Goal: Task Accomplishment & Management: Use online tool/utility

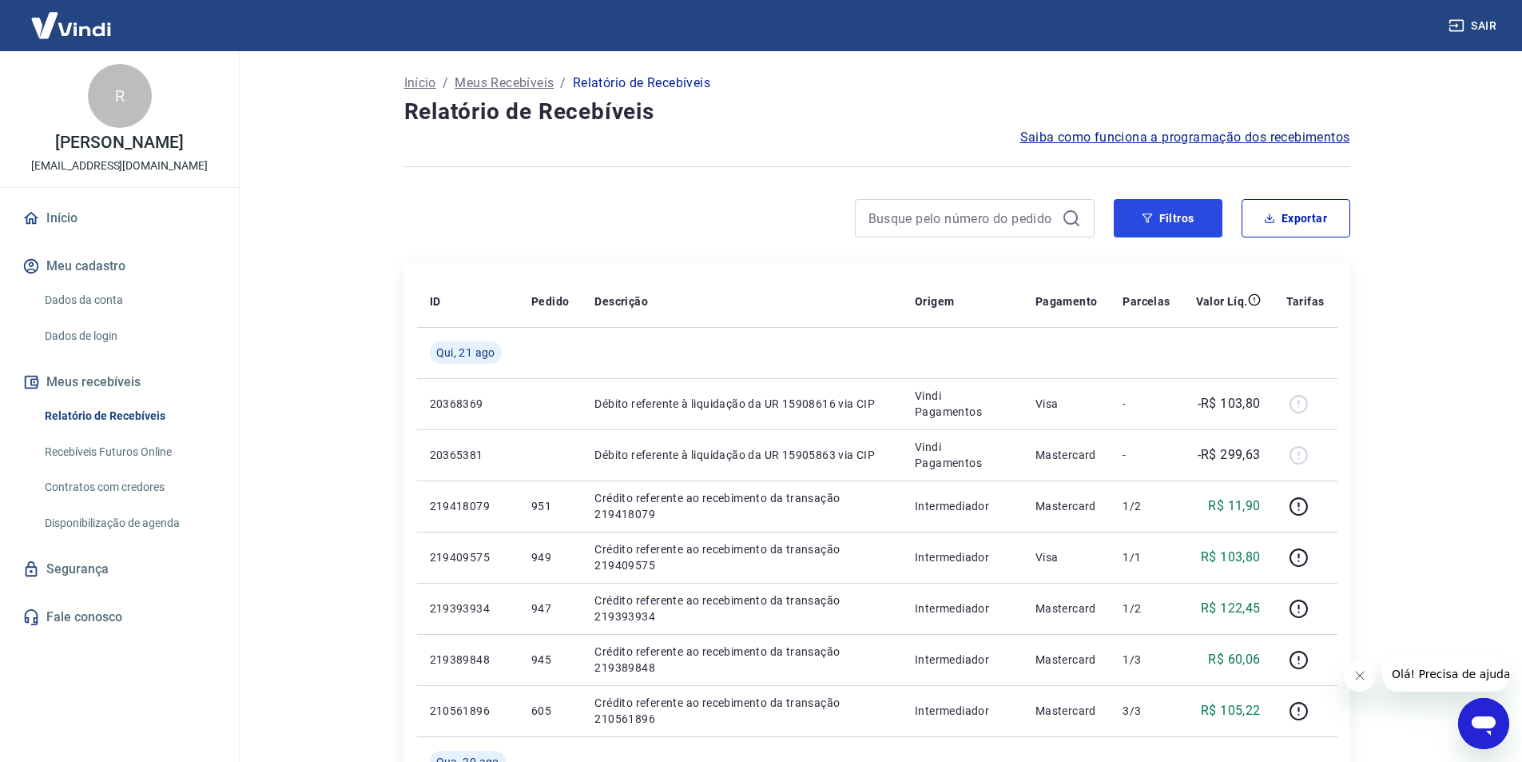
drag, startPoint x: 1140, startPoint y: 215, endPoint x: 907, endPoint y: 248, distance: 234.8
click at [1140, 214] on button "Filtros" at bounding box center [1168, 218] width 109 height 38
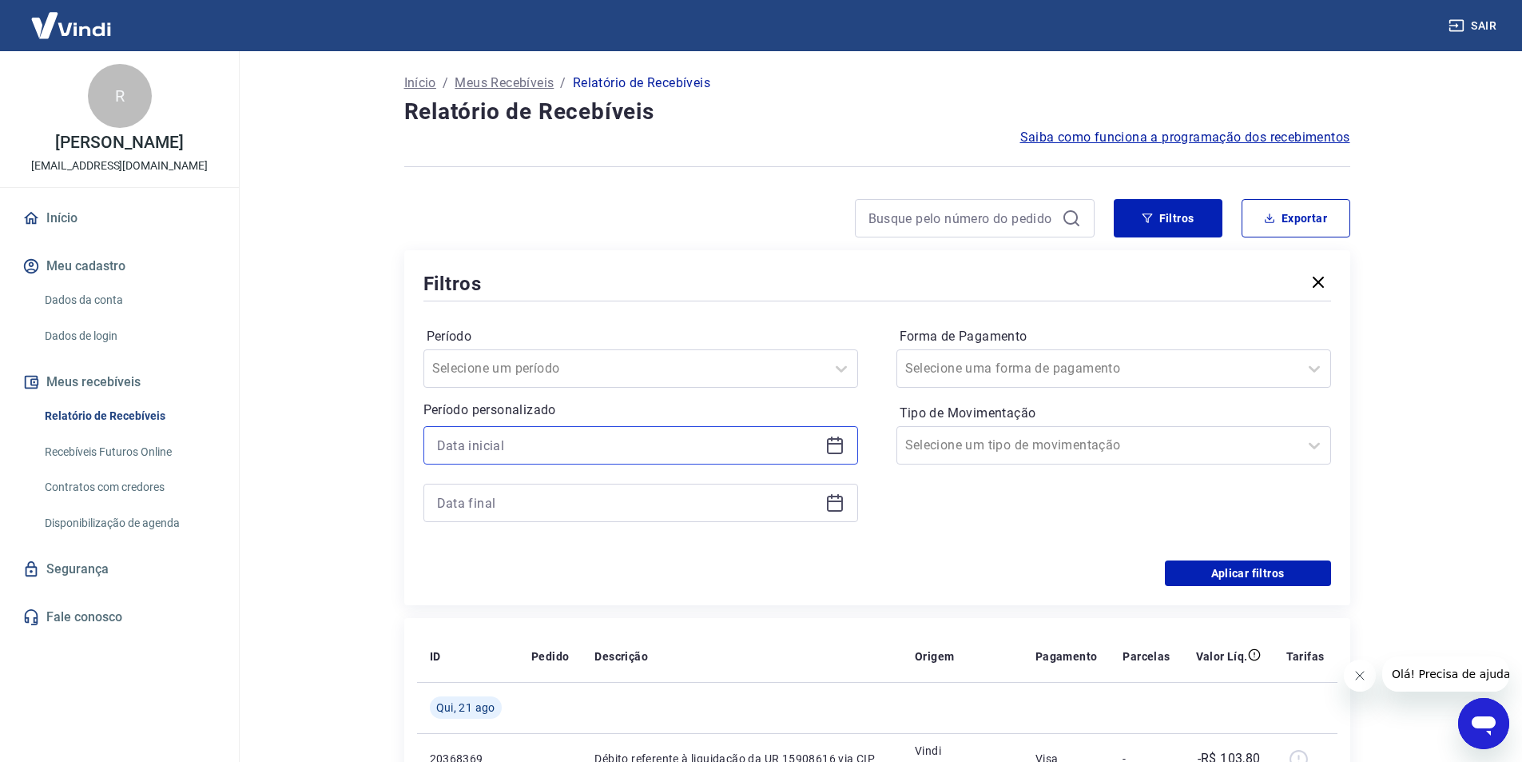
click at [492, 450] on input at bounding box center [628, 445] width 382 height 24
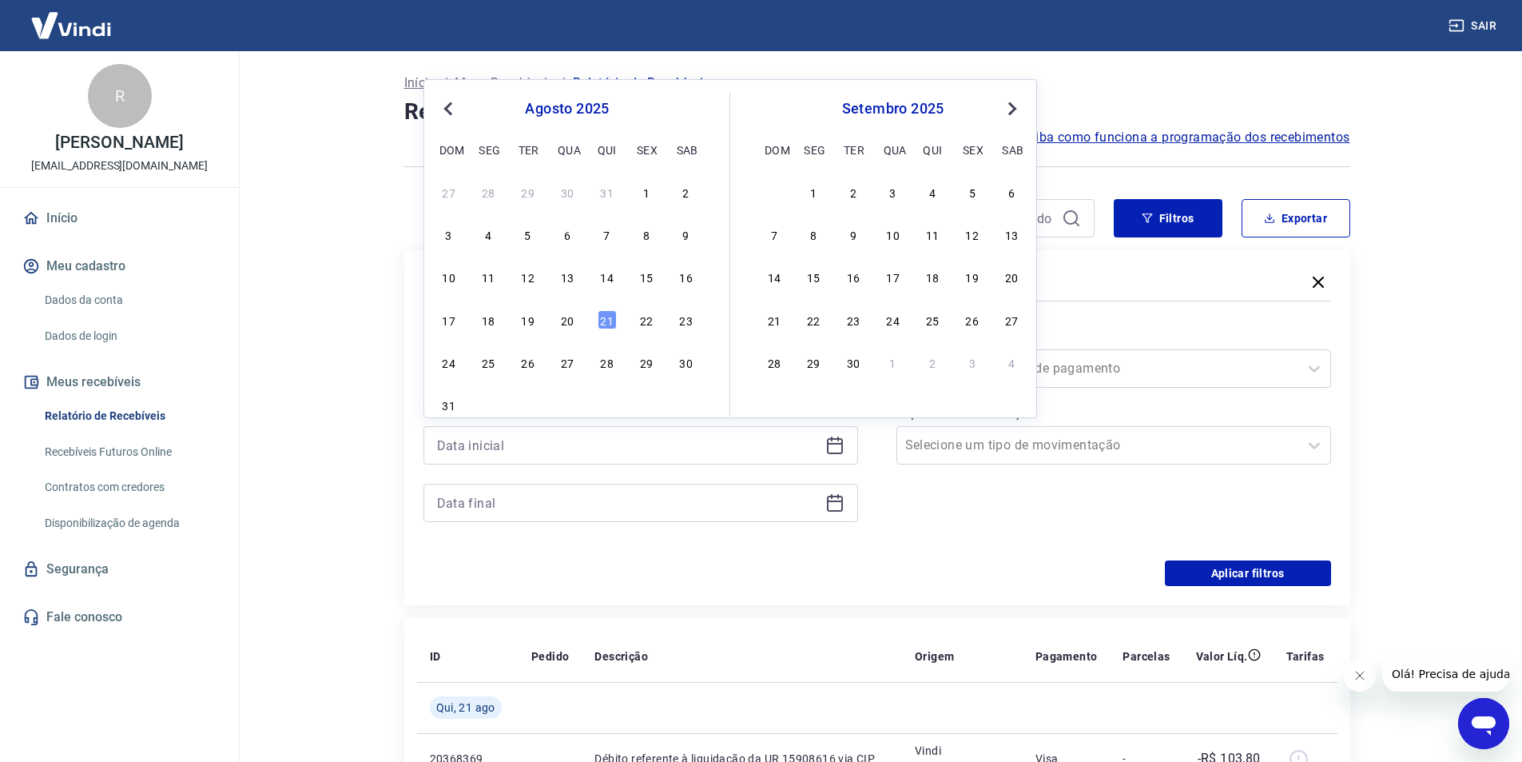
click at [450, 107] on span "Previous Month" at bounding box center [450, 108] width 0 height 18
drag, startPoint x: 642, startPoint y: 196, endPoint x: 616, endPoint y: 237, distance: 48.1
click at [642, 195] on div "6" at bounding box center [646, 191] width 19 height 19
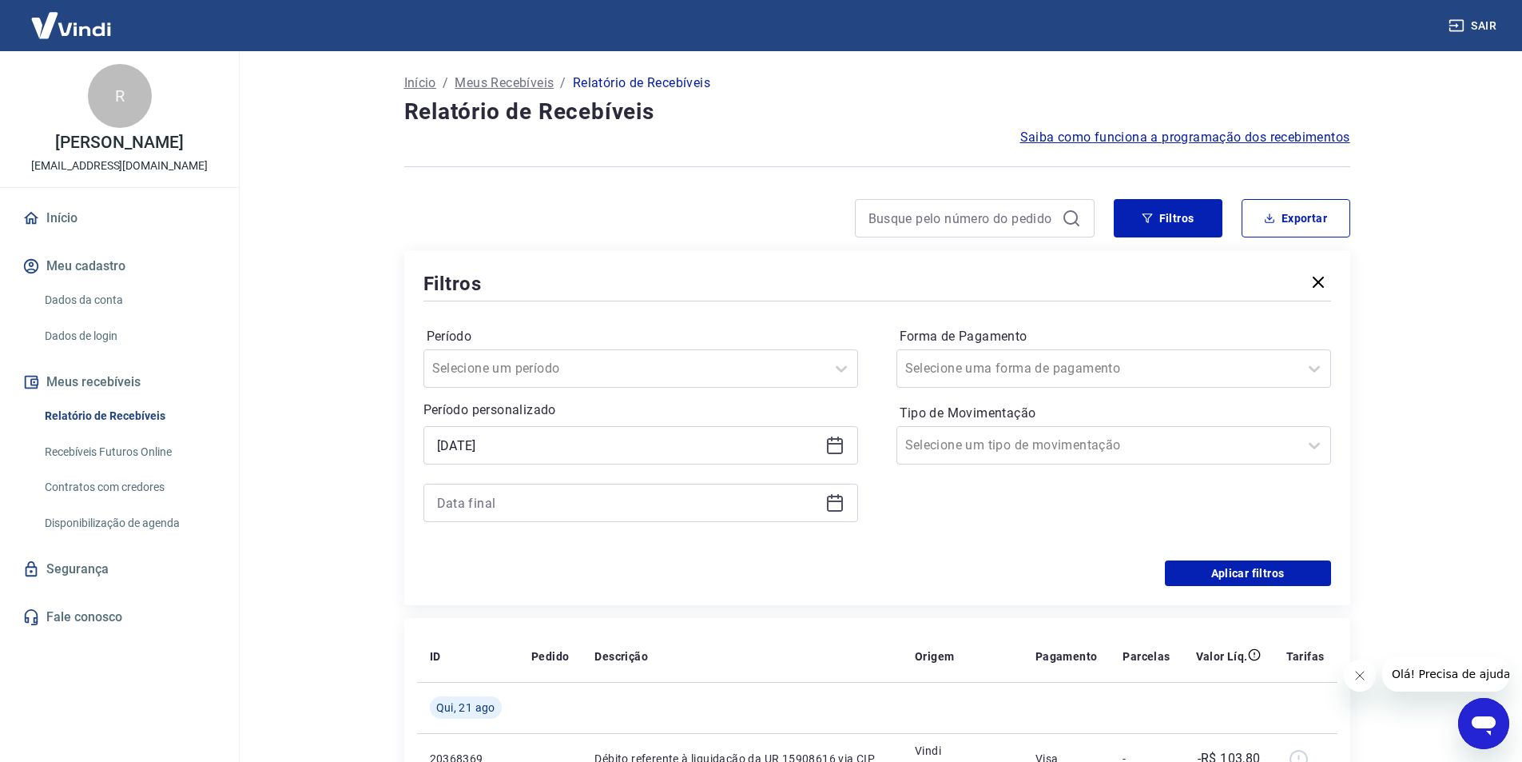
type input "06/06/2025"
click at [839, 506] on icon at bounding box center [834, 502] width 19 height 19
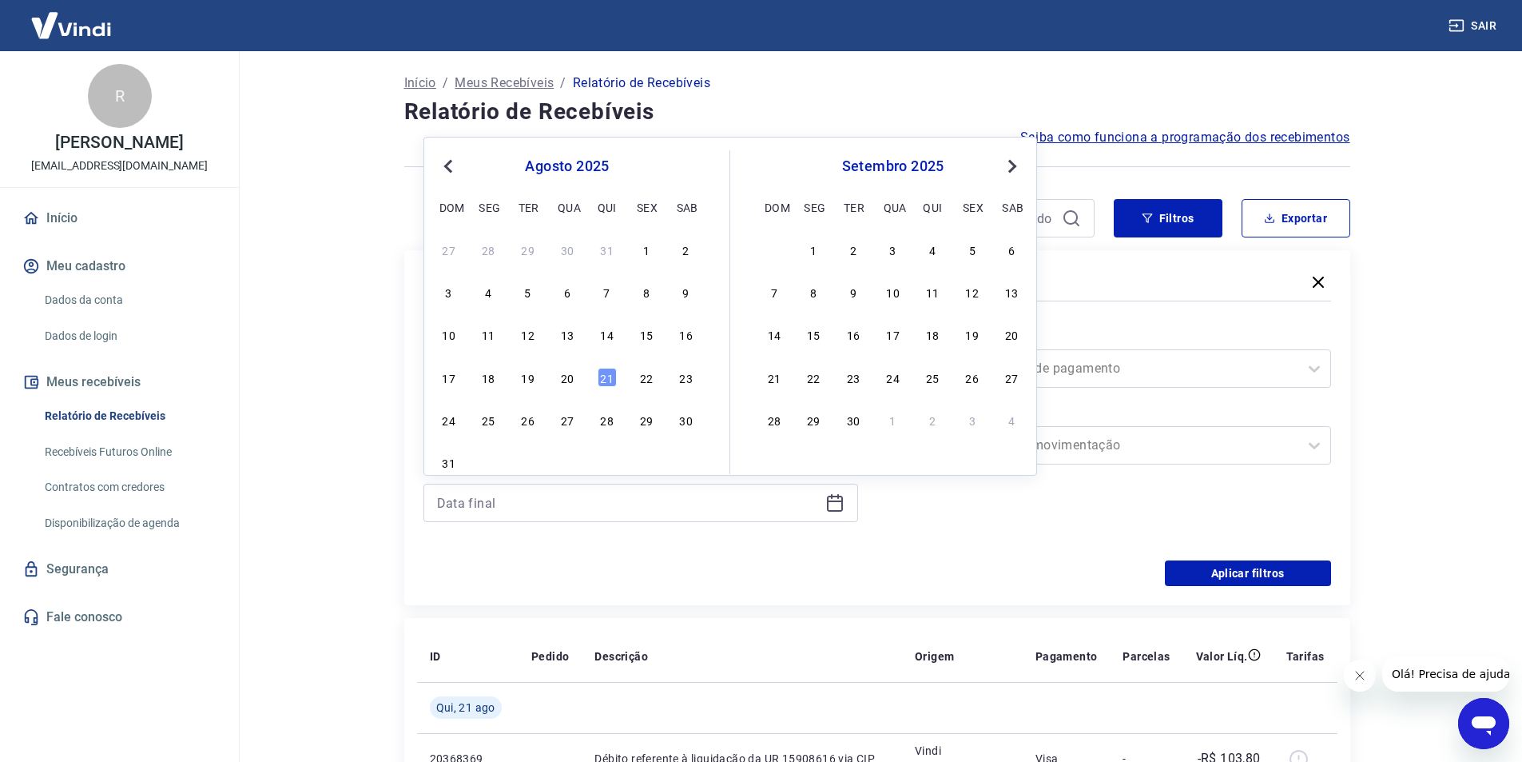
click at [450, 165] on span "Previous Month" at bounding box center [450, 166] width 0 height 18
drag, startPoint x: 613, startPoint y: 297, endPoint x: 832, endPoint y: 563, distance: 344.6
click at [613, 296] on div "12" at bounding box center [607, 291] width 19 height 19
type input "12/06/2025"
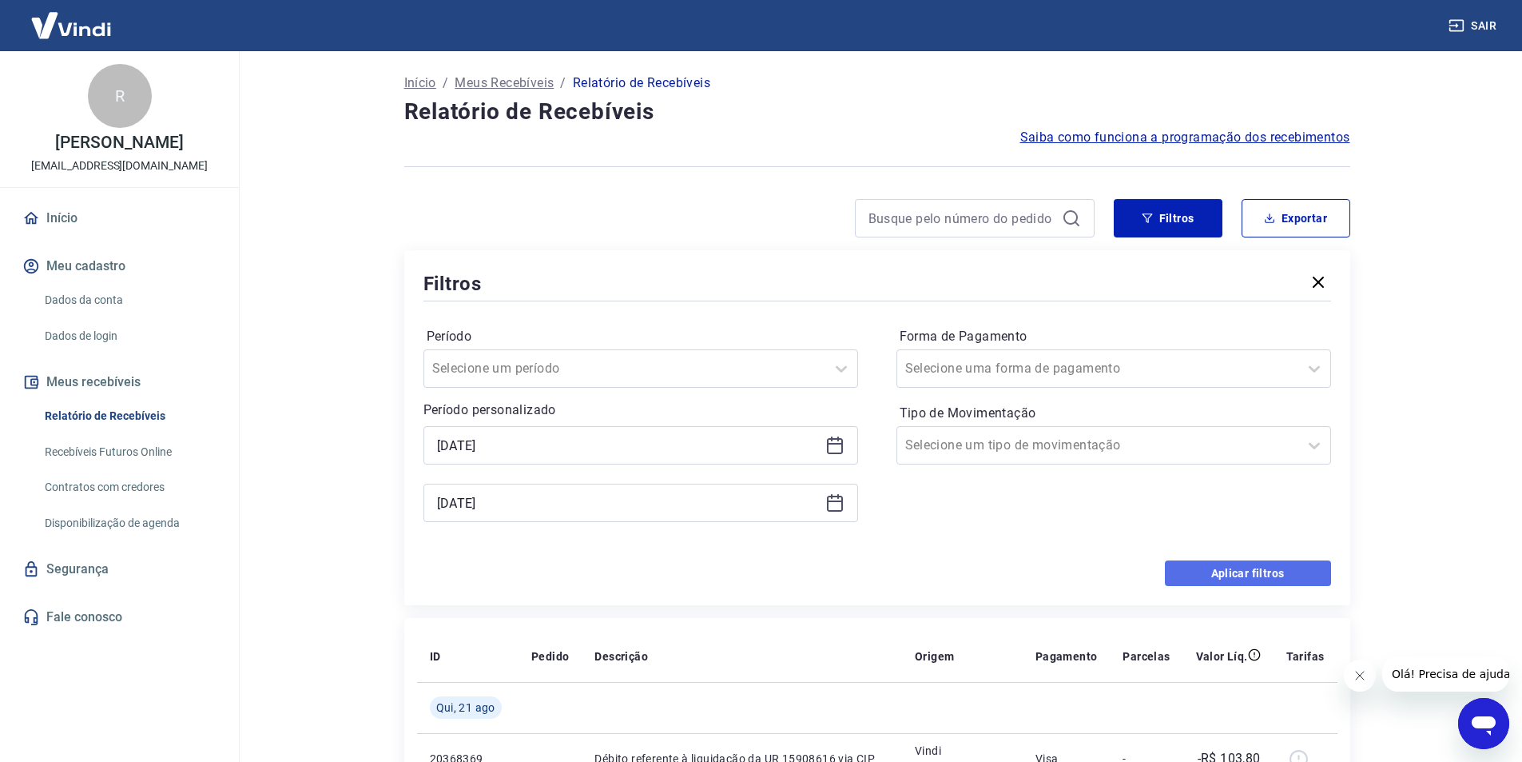
click at [1221, 579] on button "Aplicar filtros" at bounding box center [1248, 573] width 166 height 26
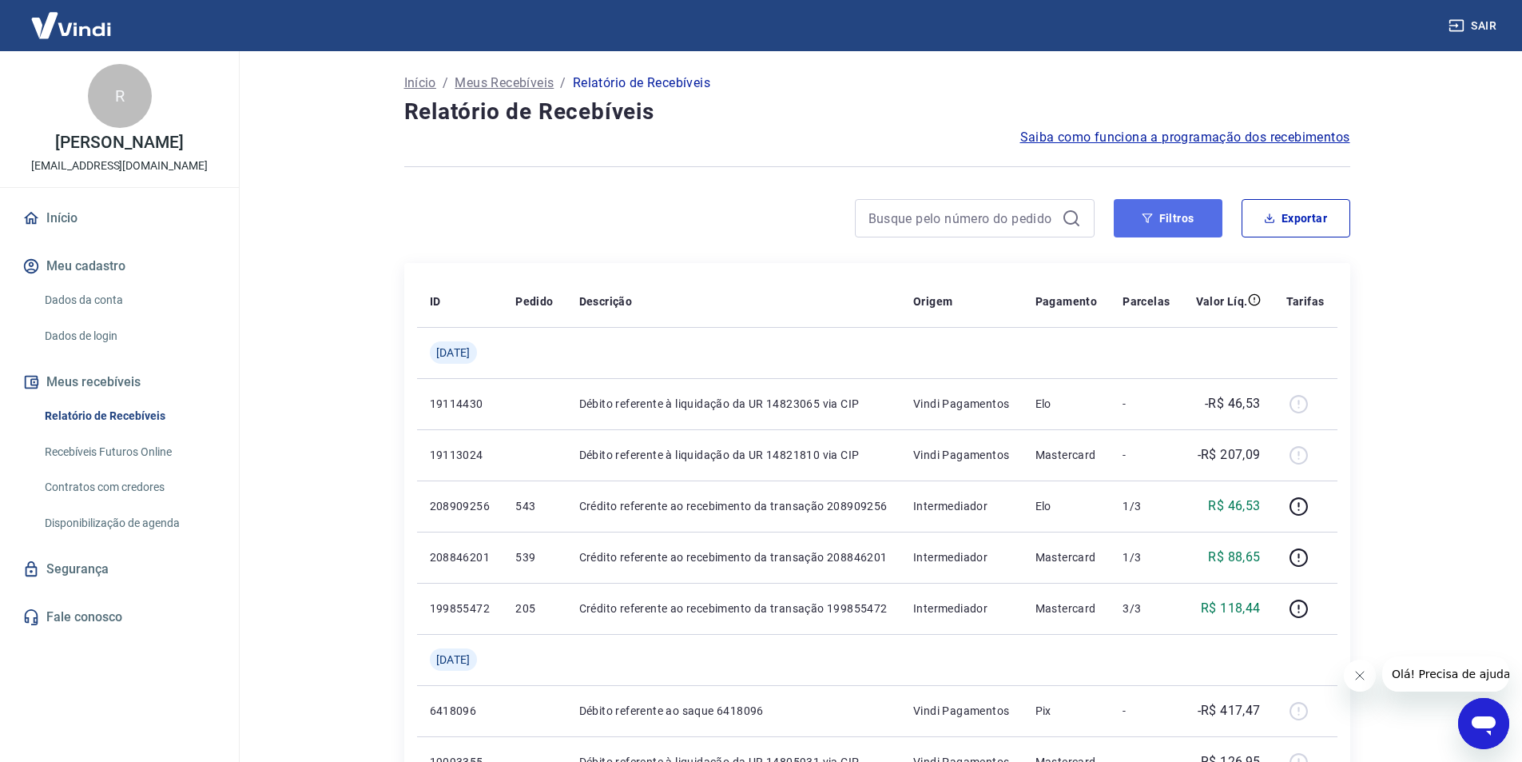
click at [1154, 221] on button "Filtros" at bounding box center [1168, 218] width 109 height 38
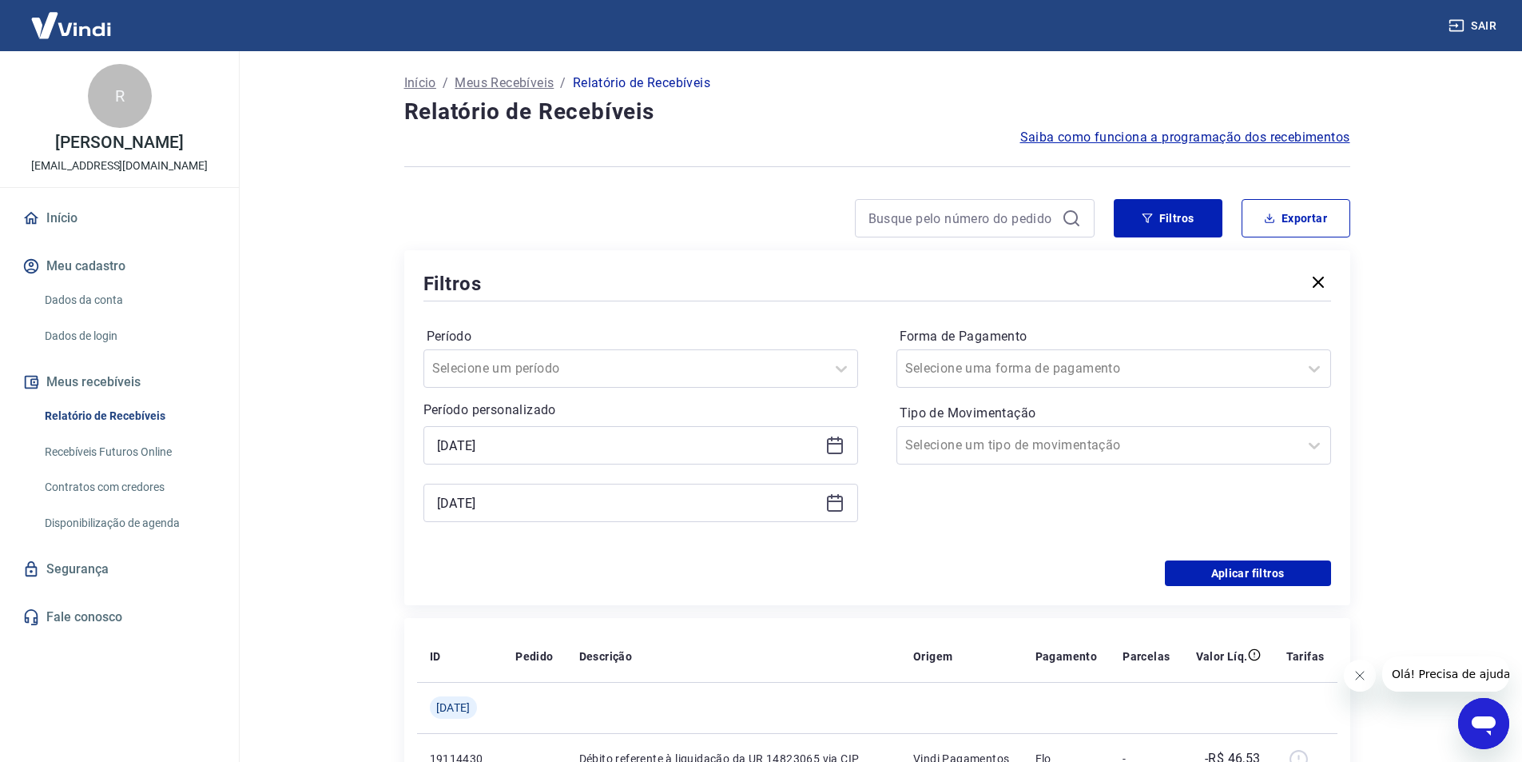
click at [837, 443] on icon at bounding box center [835, 444] width 16 height 2
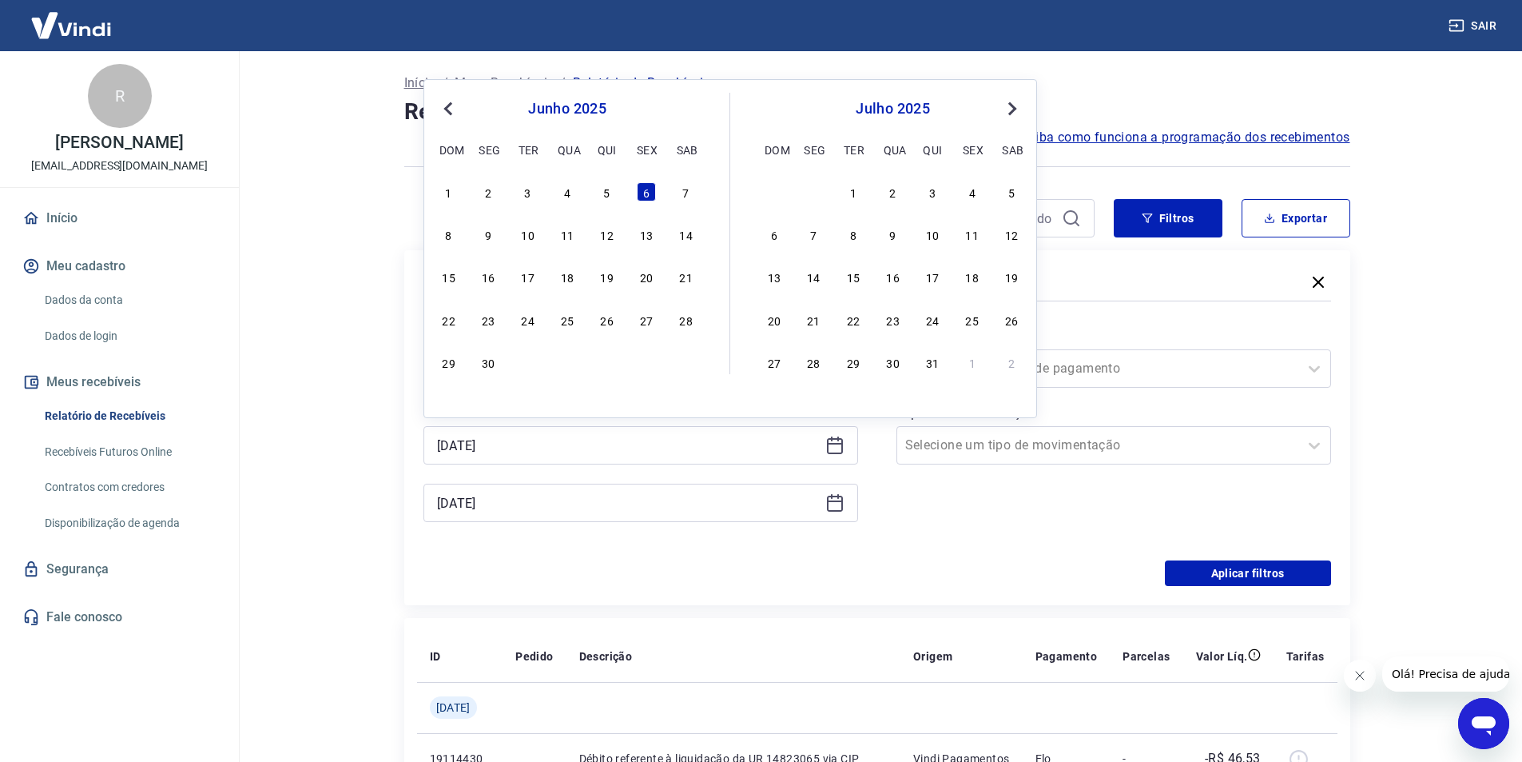
click at [450, 109] on span "Previous Month" at bounding box center [450, 108] width 0 height 18
click at [603, 194] on div "1" at bounding box center [607, 191] width 19 height 19
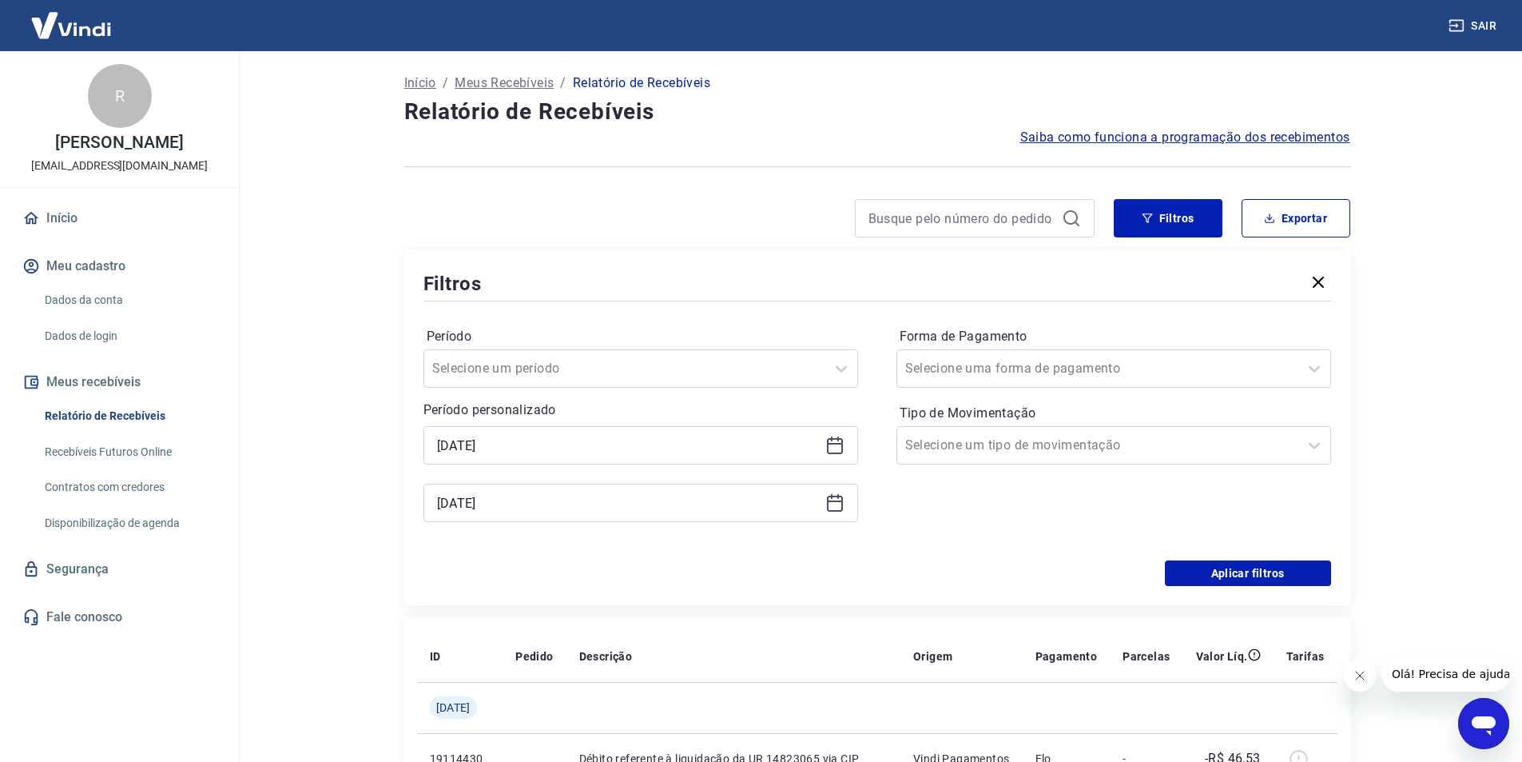
click at [834, 441] on icon at bounding box center [834, 445] width 19 height 19
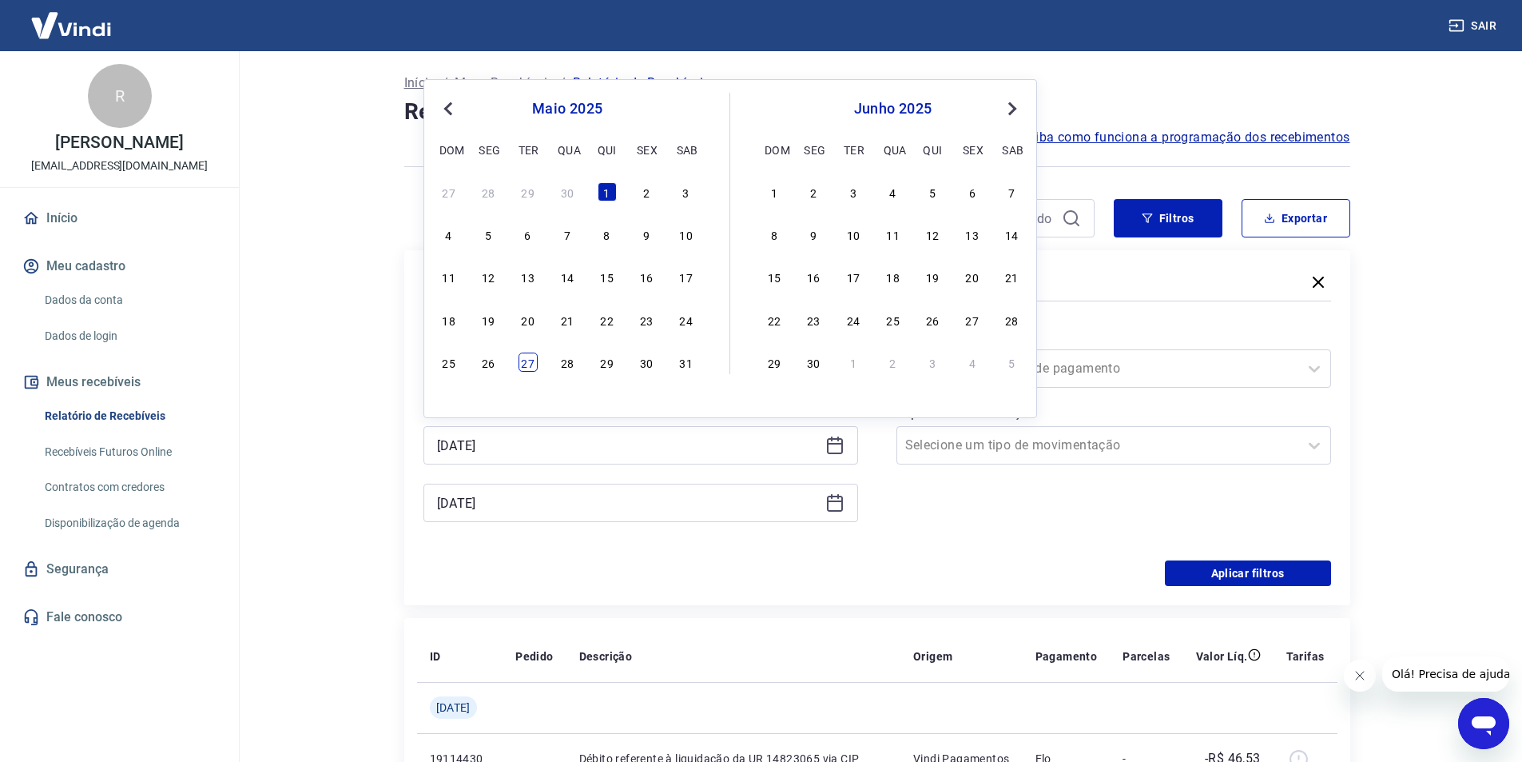
click at [527, 367] on div "27" at bounding box center [528, 361] width 19 height 19
type input "27/05/2025"
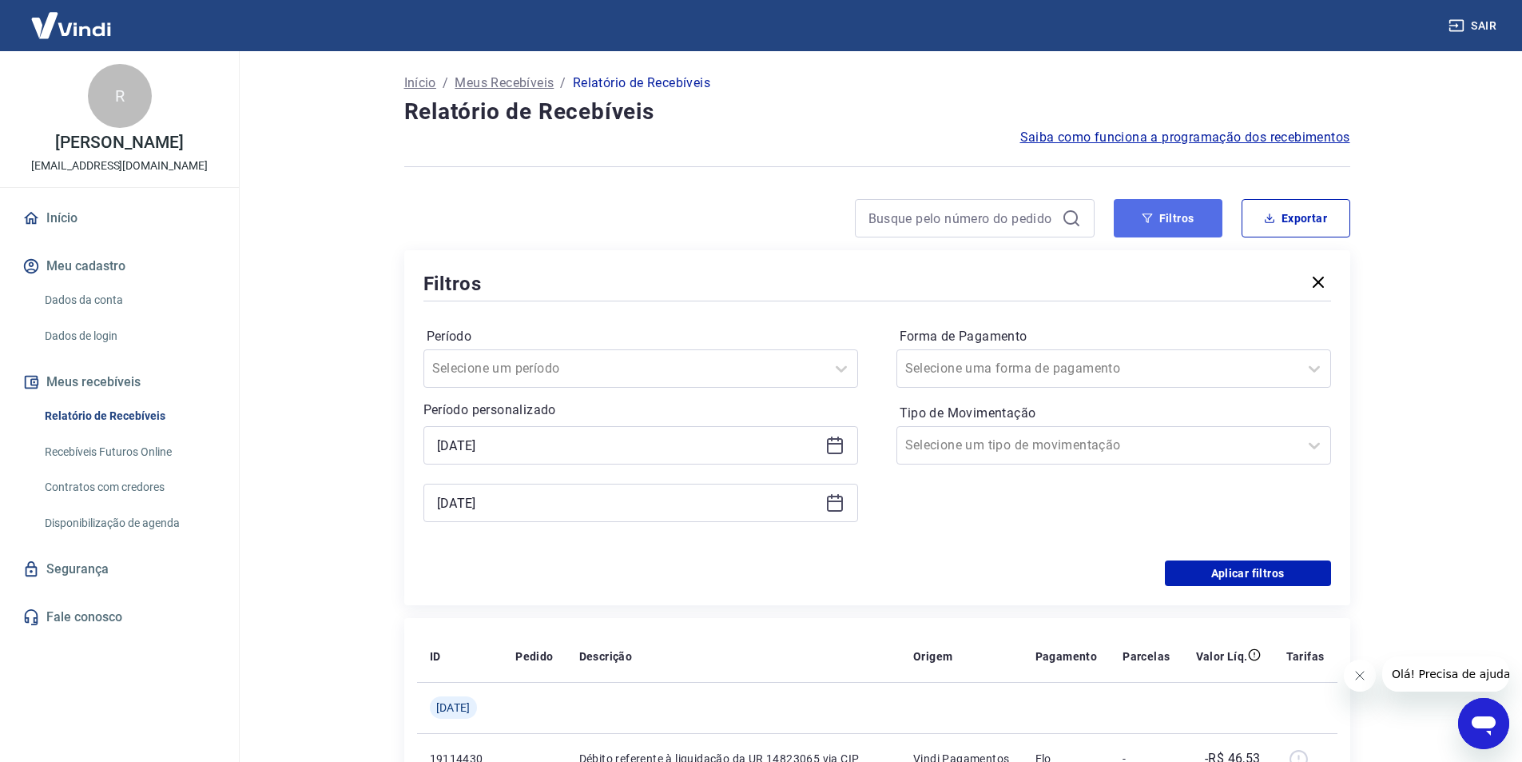
click at [1165, 223] on button "Filtros" at bounding box center [1168, 218] width 109 height 38
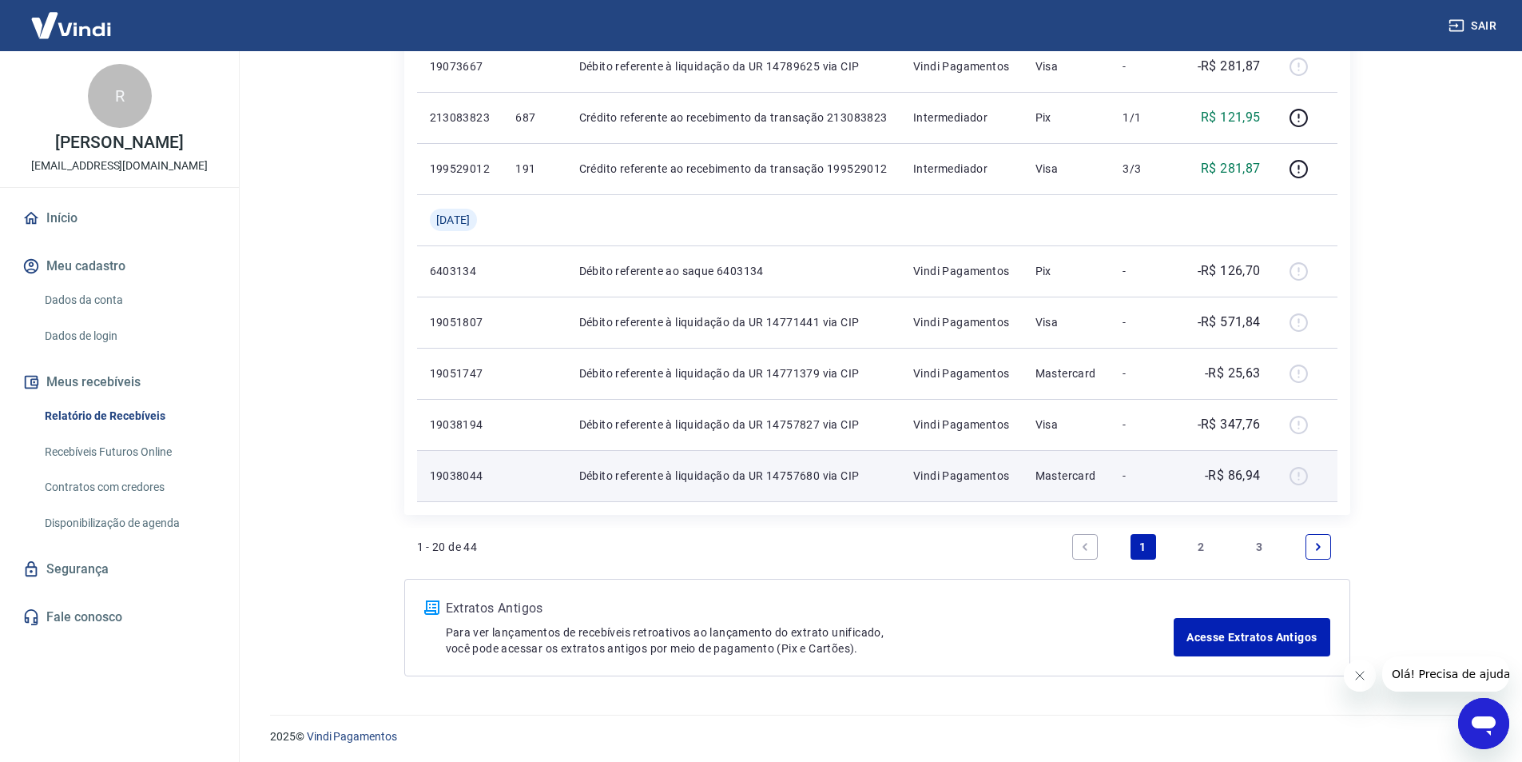
scroll to position [1056, 0]
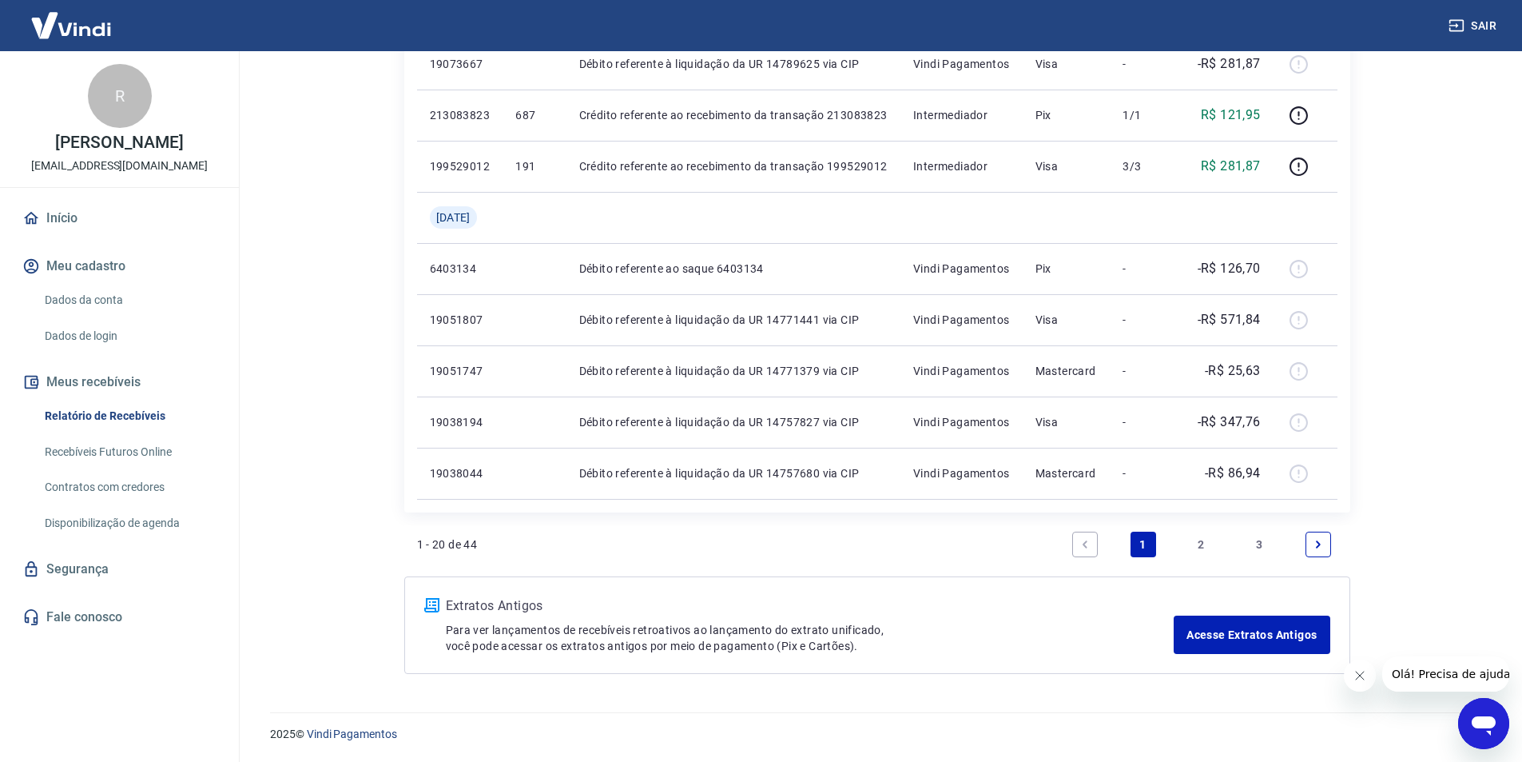
click at [1315, 545] on icon "Next page" at bounding box center [1318, 544] width 11 height 11
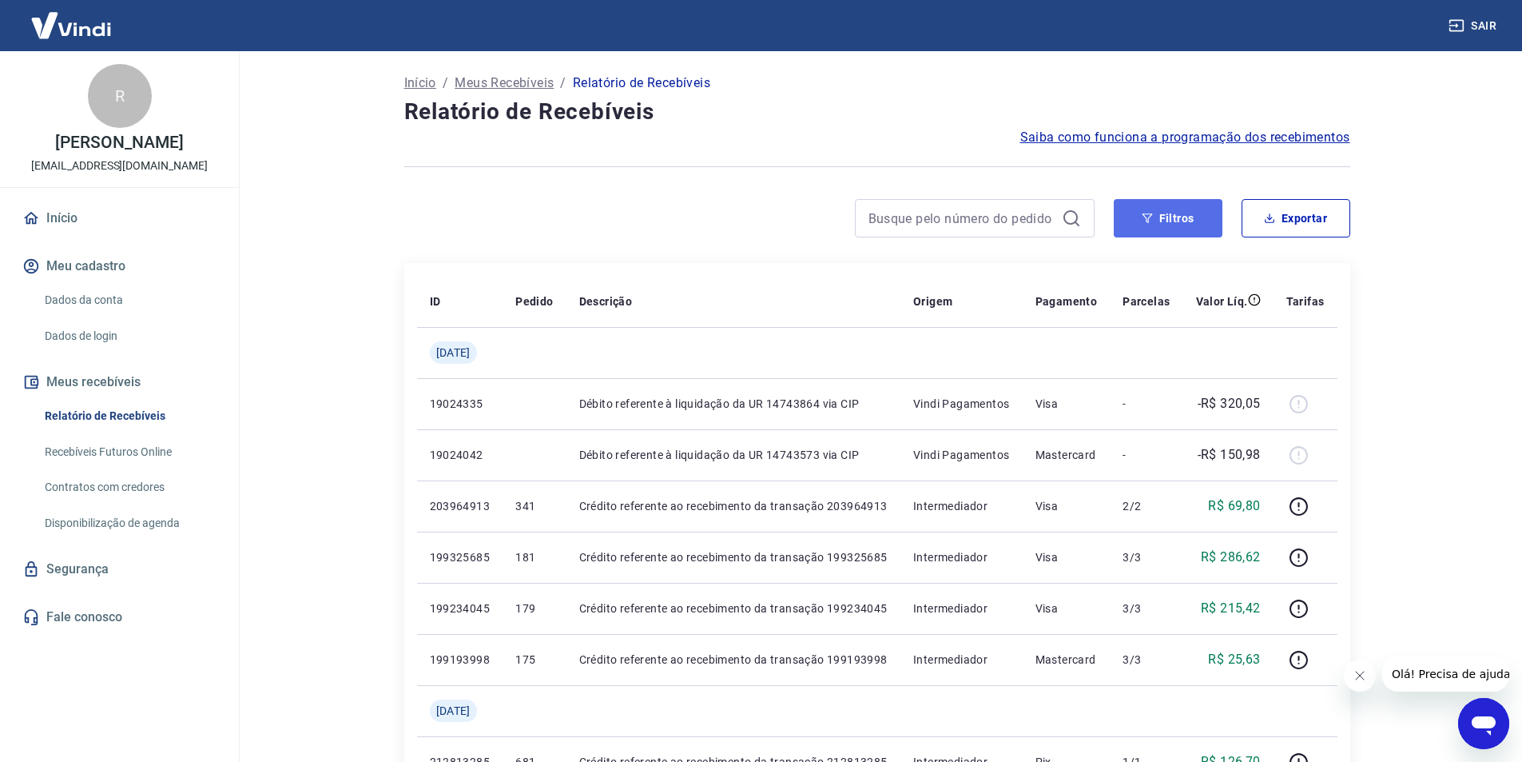
click at [1169, 218] on button "Filtros" at bounding box center [1168, 218] width 109 height 38
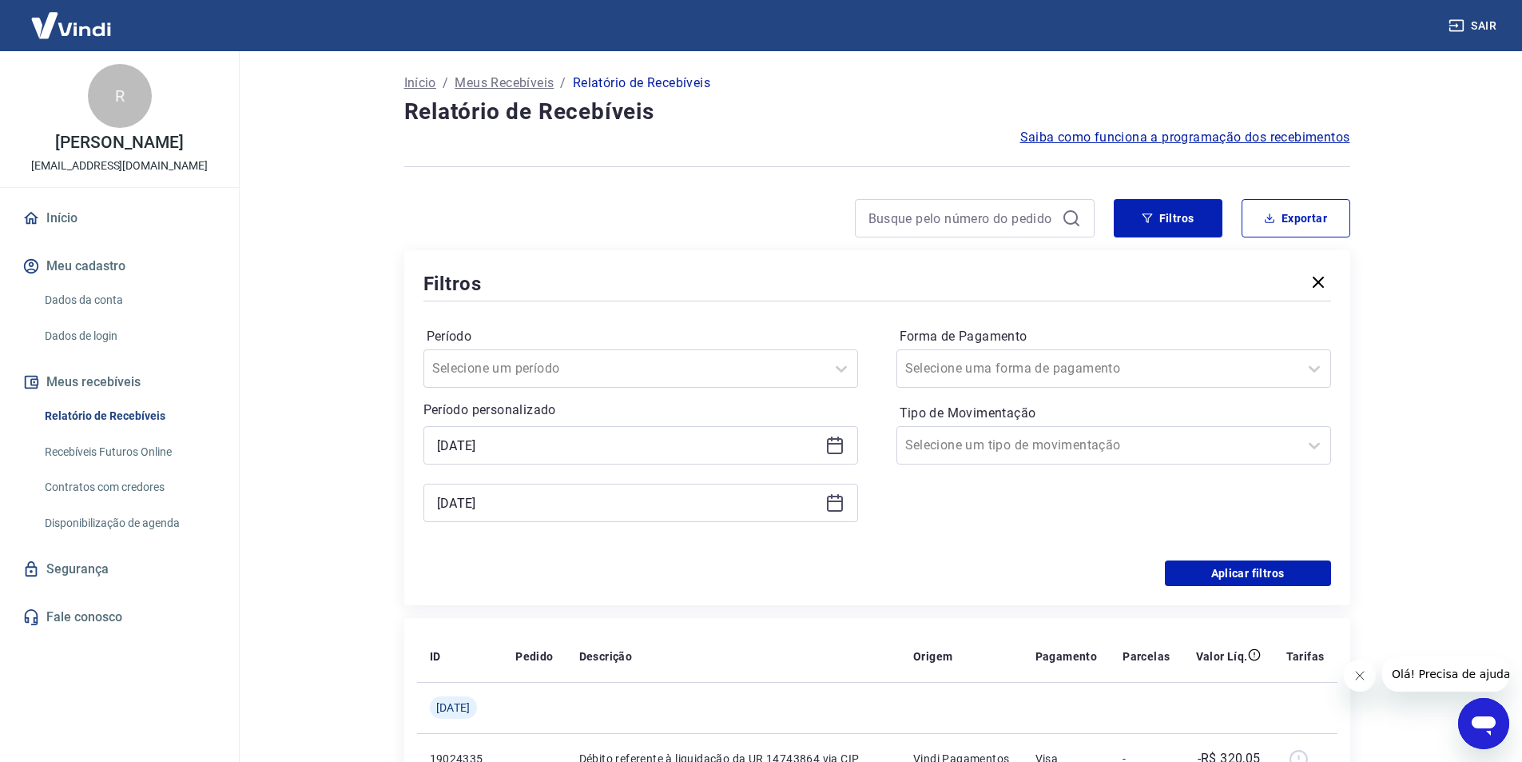
click at [836, 446] on icon at bounding box center [834, 445] width 19 height 19
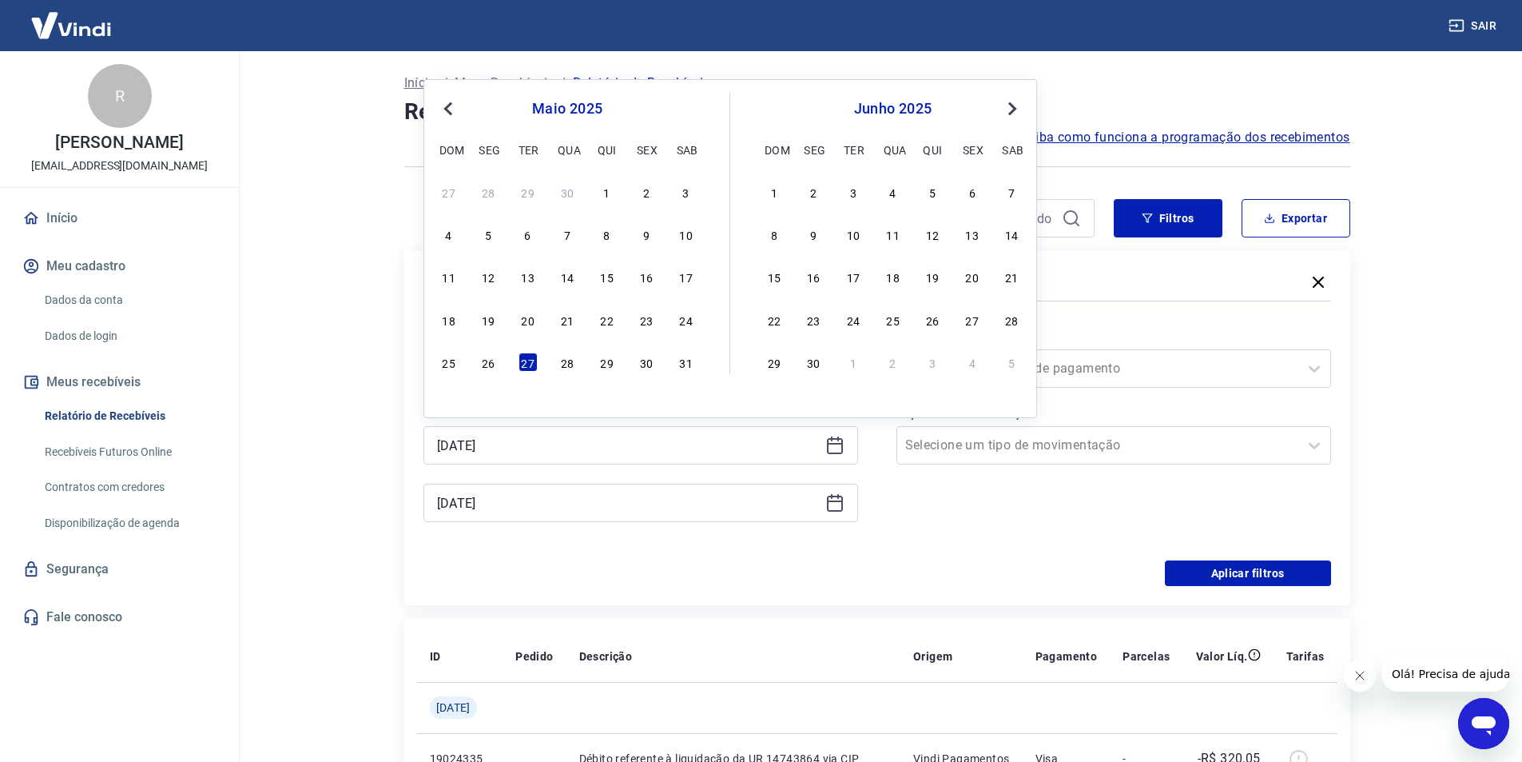
drag, startPoint x: 609, startPoint y: 236, endPoint x: 660, endPoint y: 320, distance: 98.3
click at [609, 235] on div "8" at bounding box center [607, 234] width 19 height 19
type input "08/05/2025"
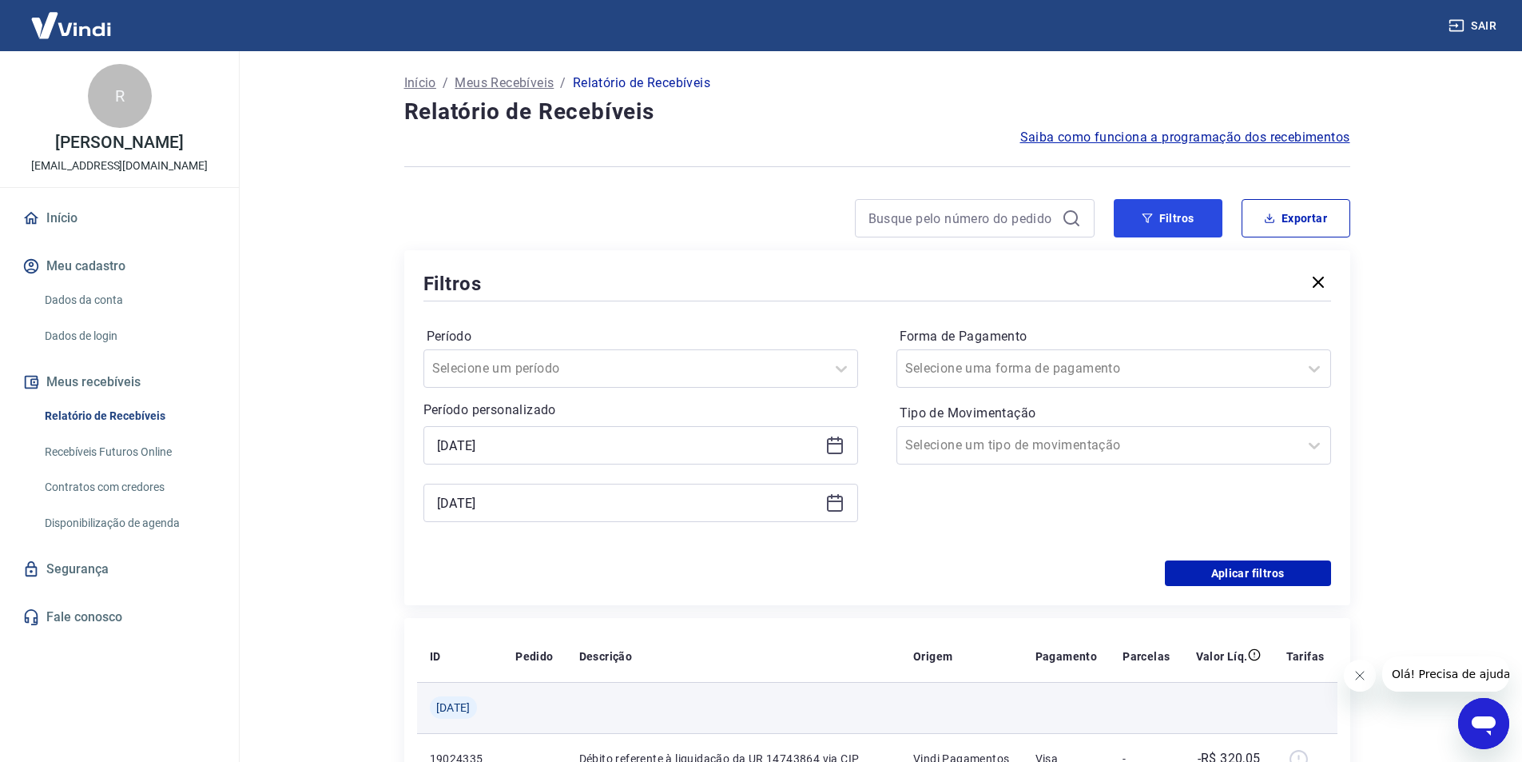
click at [1183, 220] on button "Filtros" at bounding box center [1168, 218] width 109 height 38
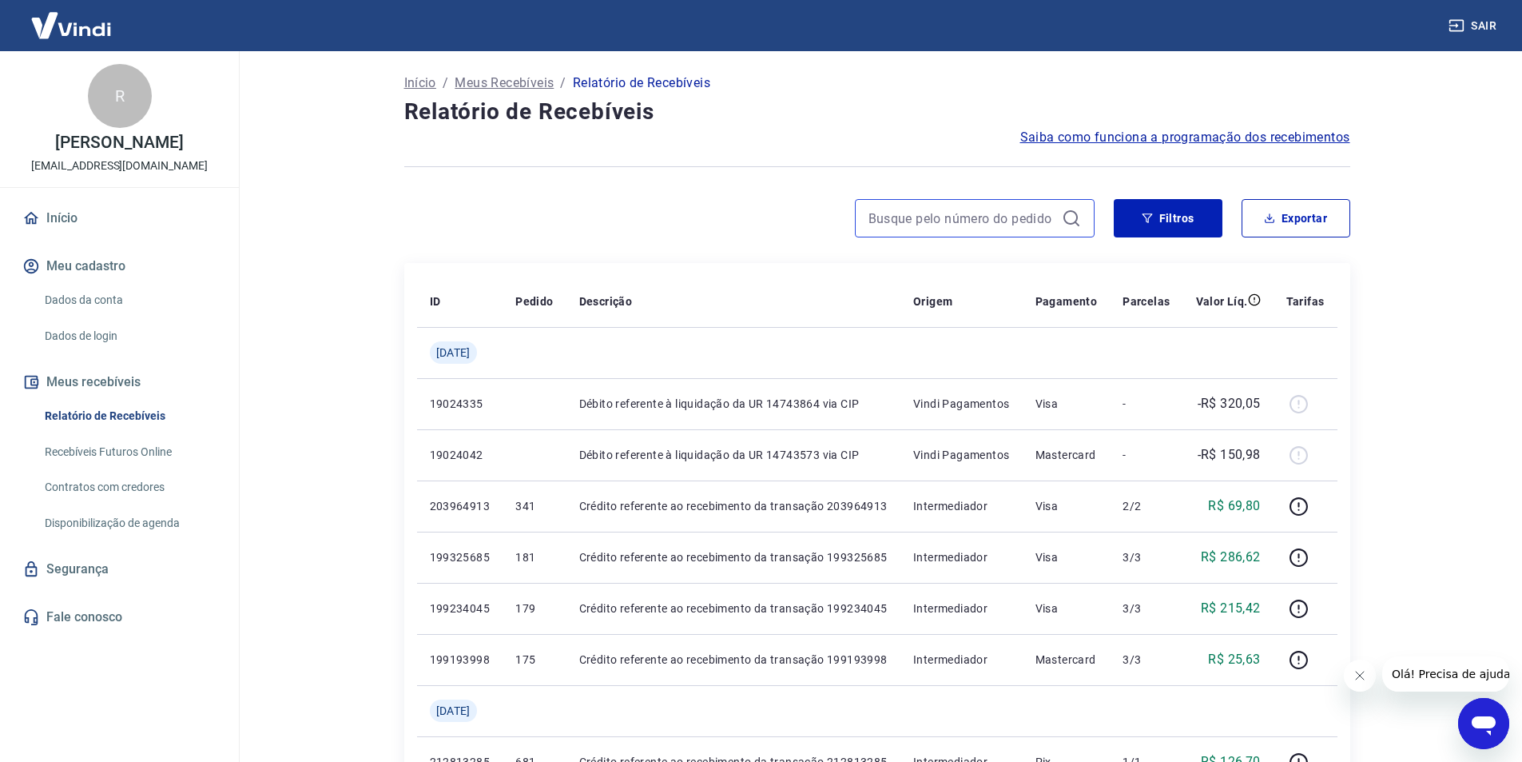
click at [888, 219] on input at bounding box center [962, 218] width 187 height 24
click at [926, 209] on input "533" at bounding box center [962, 218] width 187 height 24
click at [918, 218] on input "533" at bounding box center [962, 218] width 187 height 24
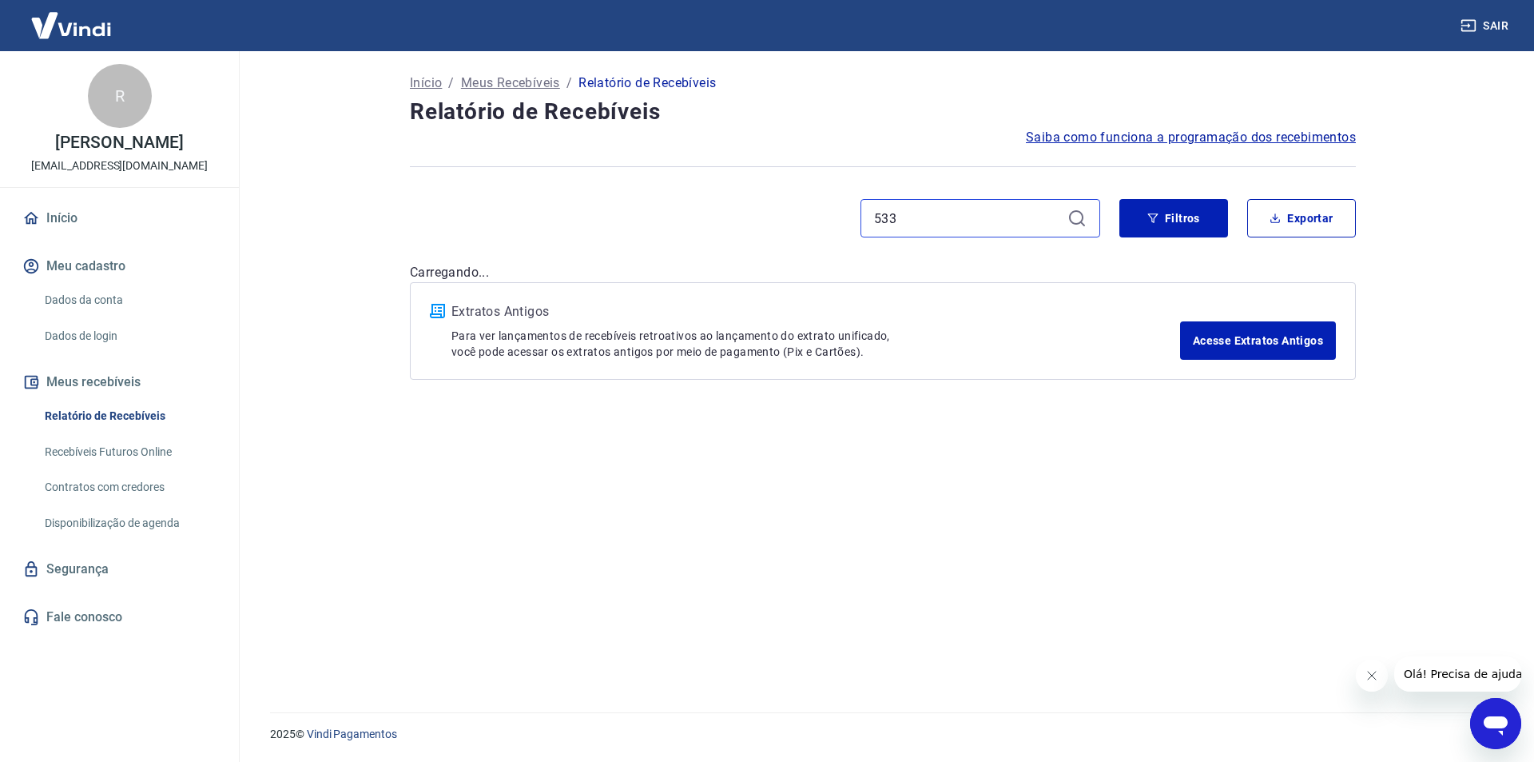
type input "533"
click at [1073, 221] on icon at bounding box center [1077, 218] width 19 height 19
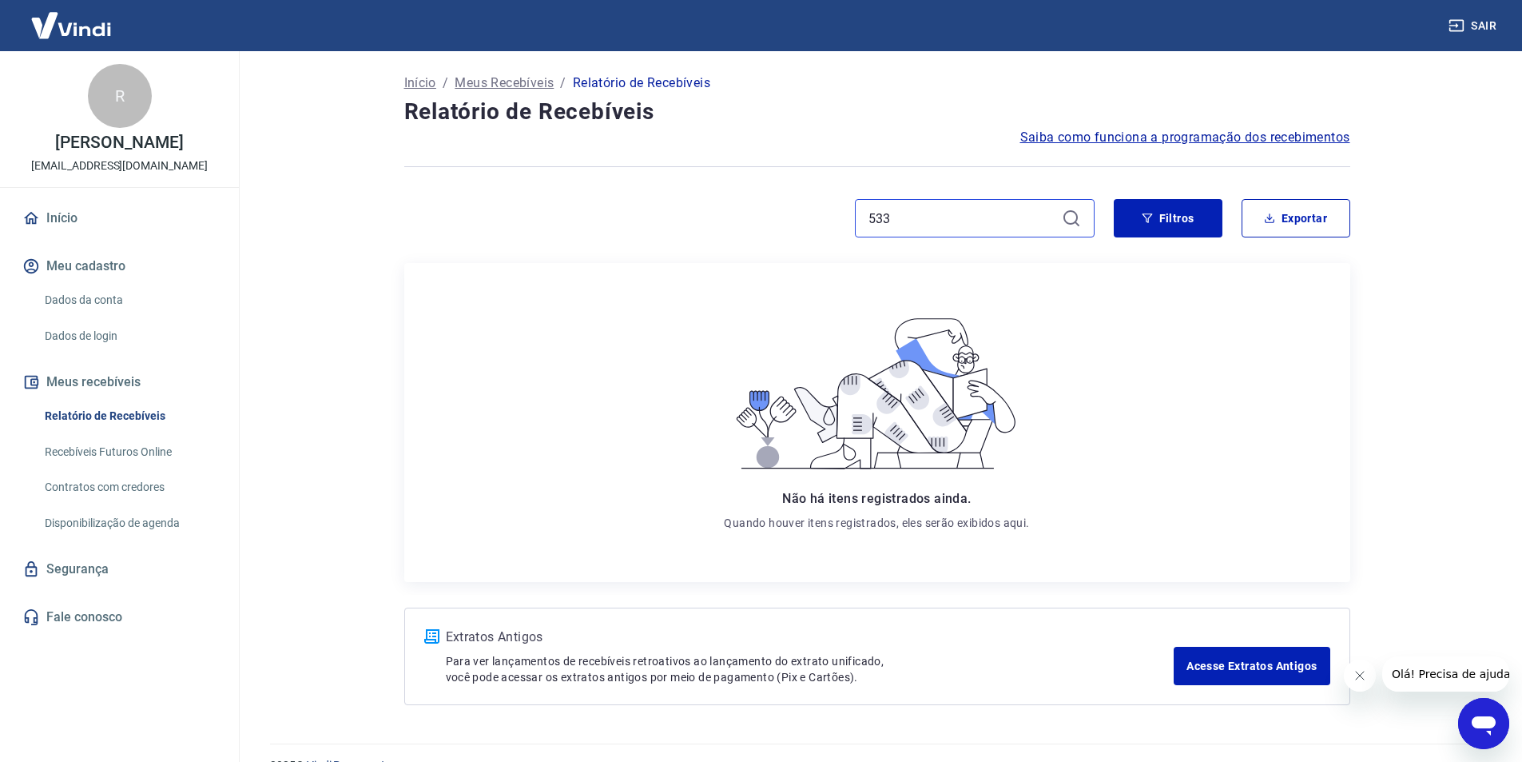
drag, startPoint x: 943, startPoint y: 214, endPoint x: 752, endPoint y: 233, distance: 191.9
click at [754, 233] on div "533" at bounding box center [749, 218] width 690 height 38
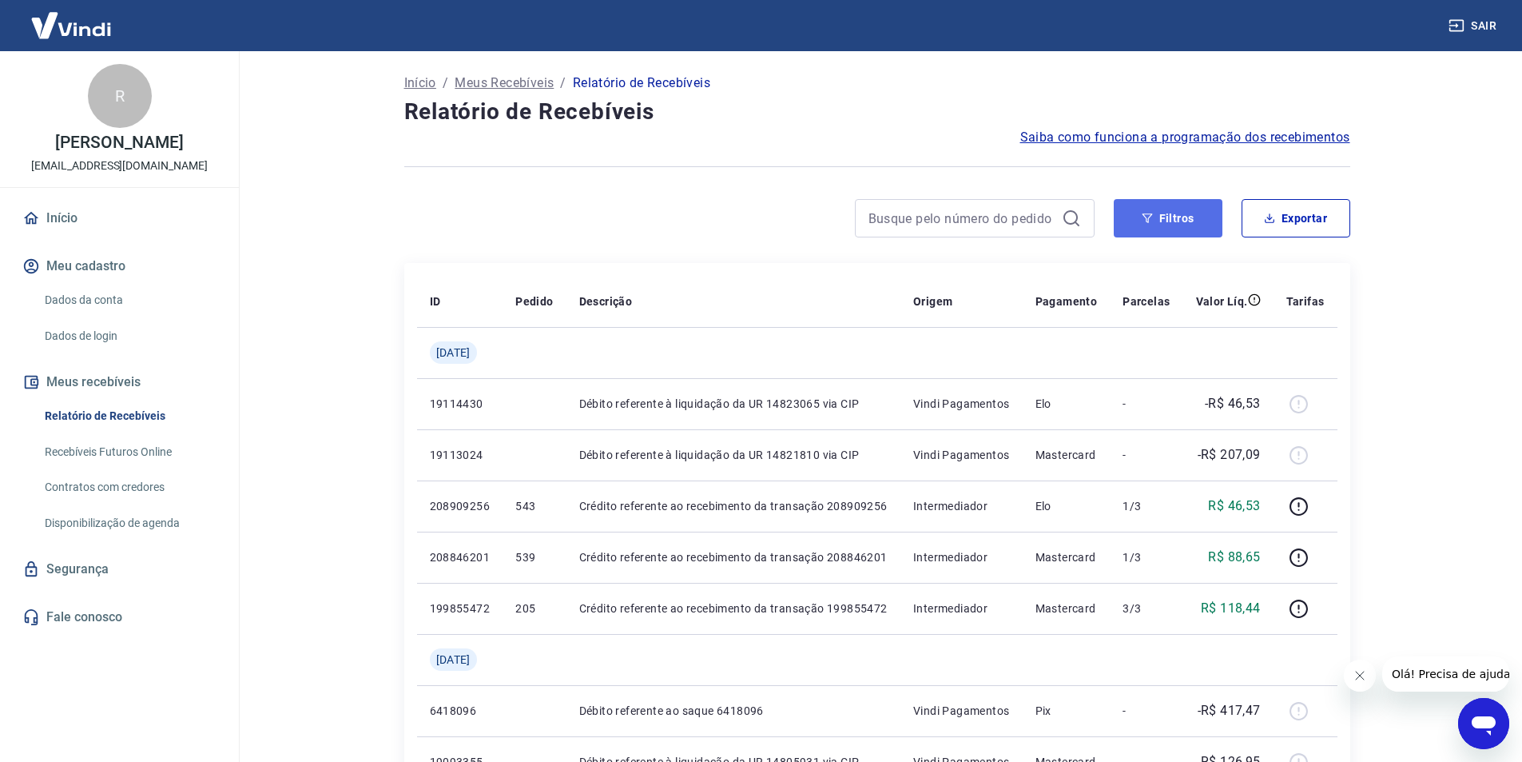
click at [1161, 214] on button "Filtros" at bounding box center [1168, 218] width 109 height 38
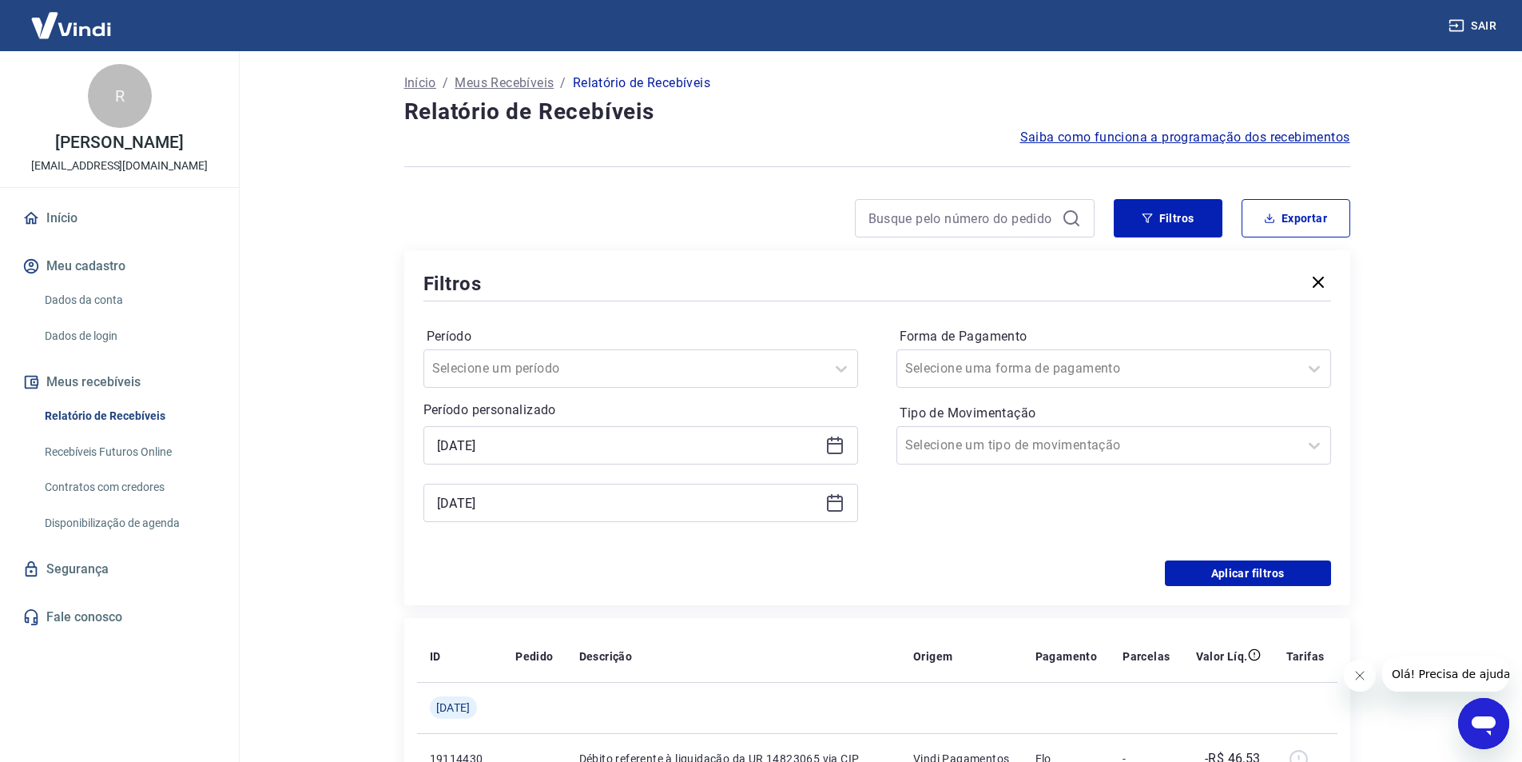
click at [833, 446] on icon at bounding box center [834, 445] width 19 height 19
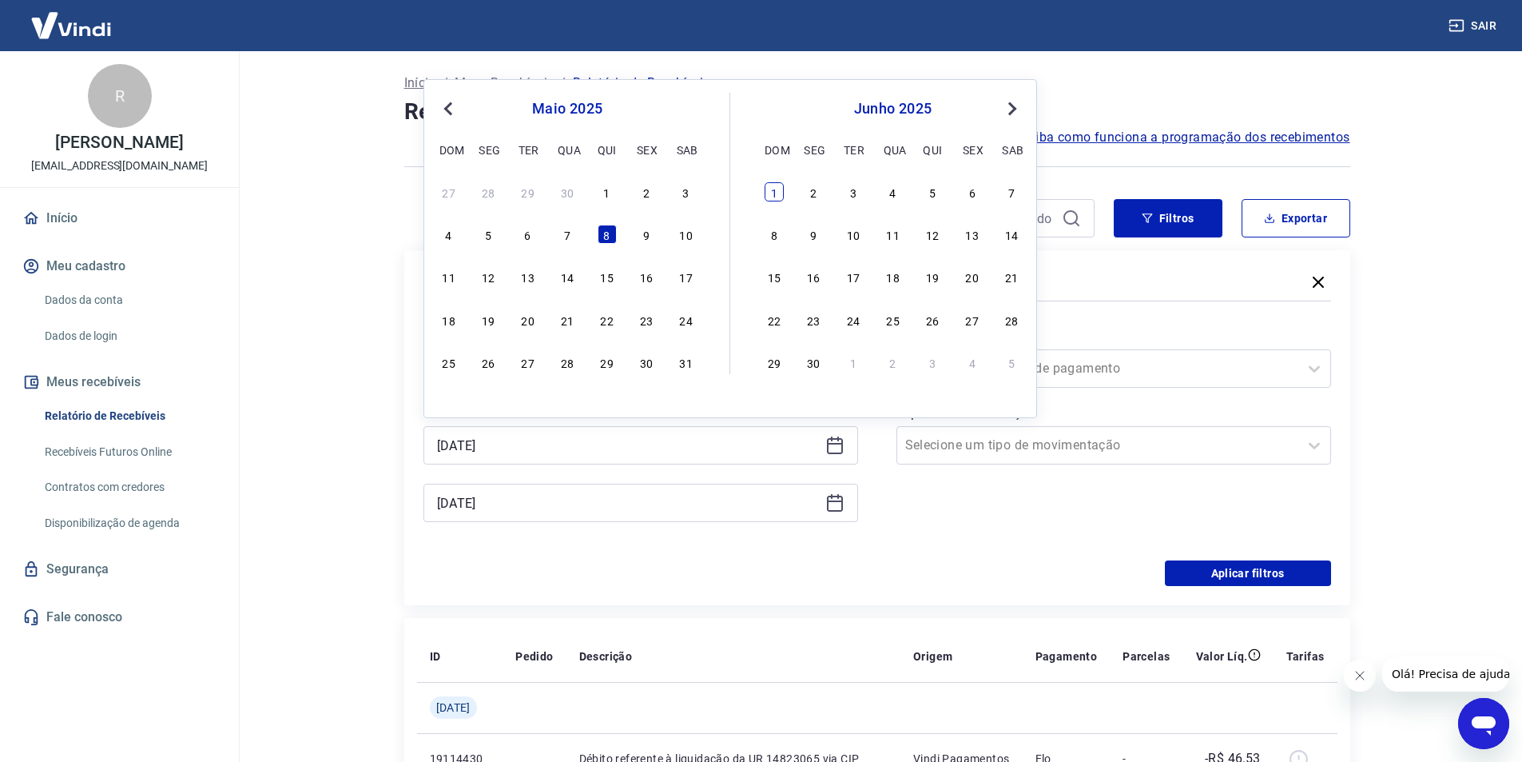
click at [780, 194] on div "1" at bounding box center [774, 191] width 19 height 19
type input "01/06/2025"
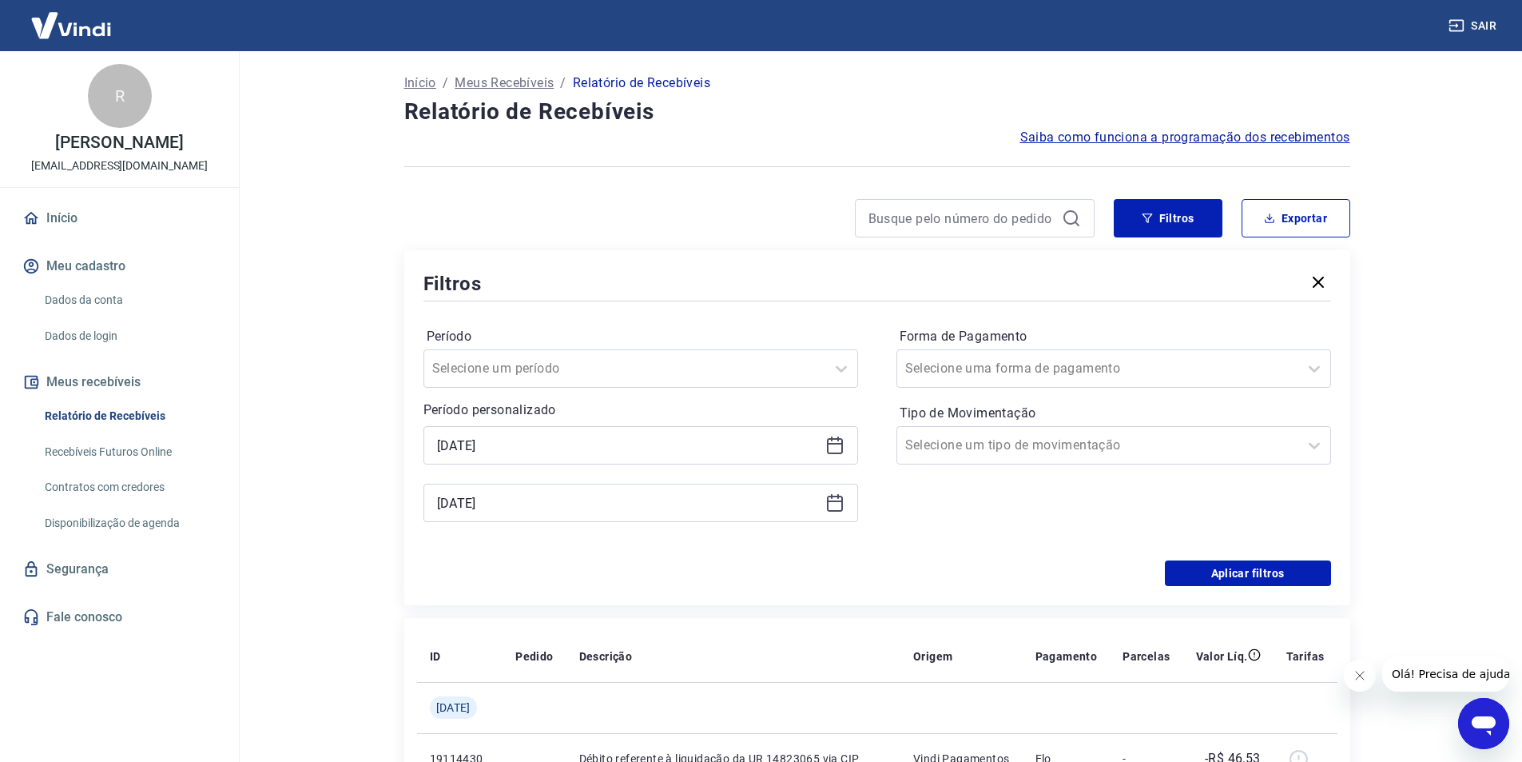
click at [833, 504] on icon at bounding box center [834, 502] width 19 height 19
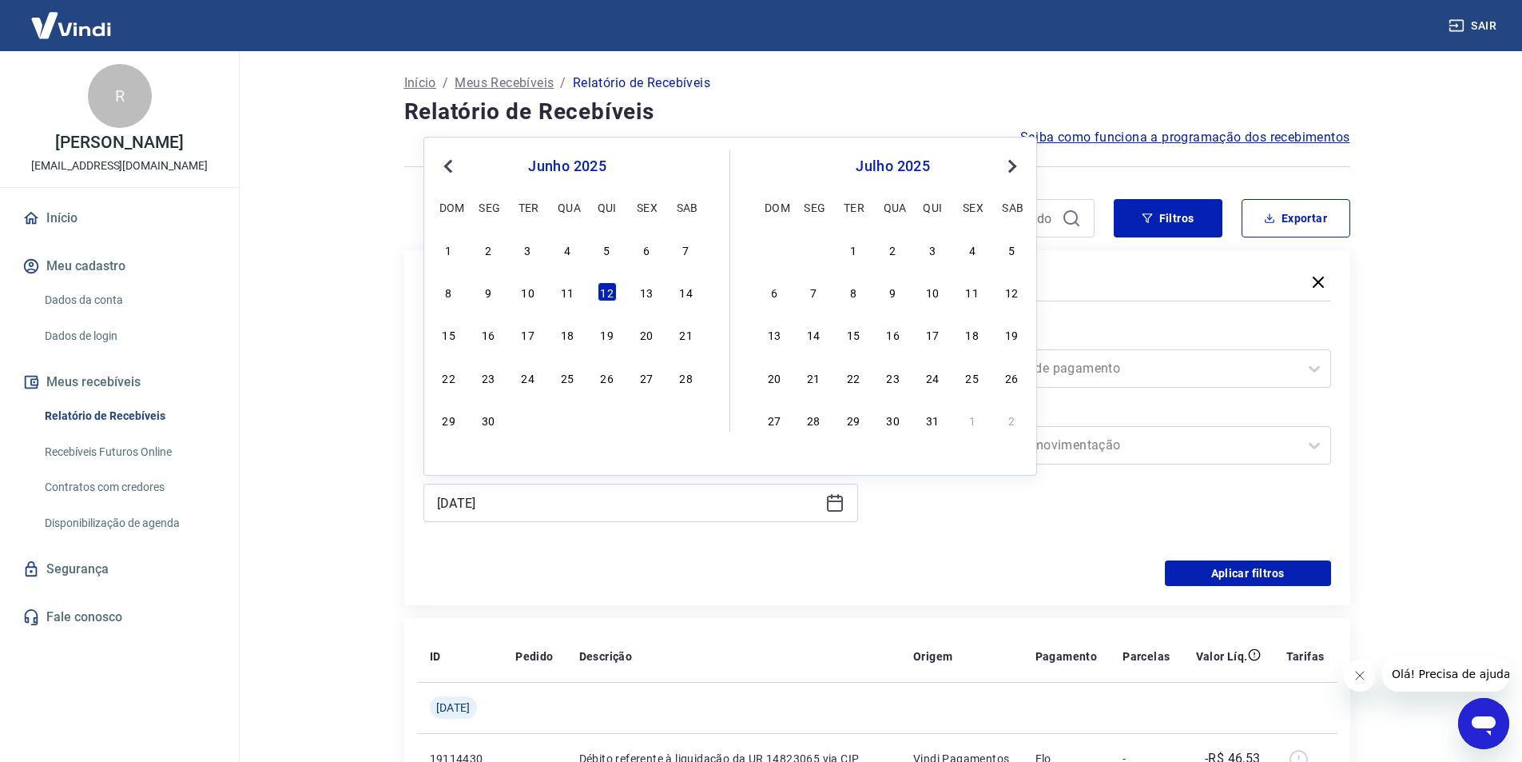
click at [1011, 166] on span "Next Month" at bounding box center [1011, 166] width 0 height 18
click at [933, 382] on div "21" at bounding box center [932, 377] width 19 height 19
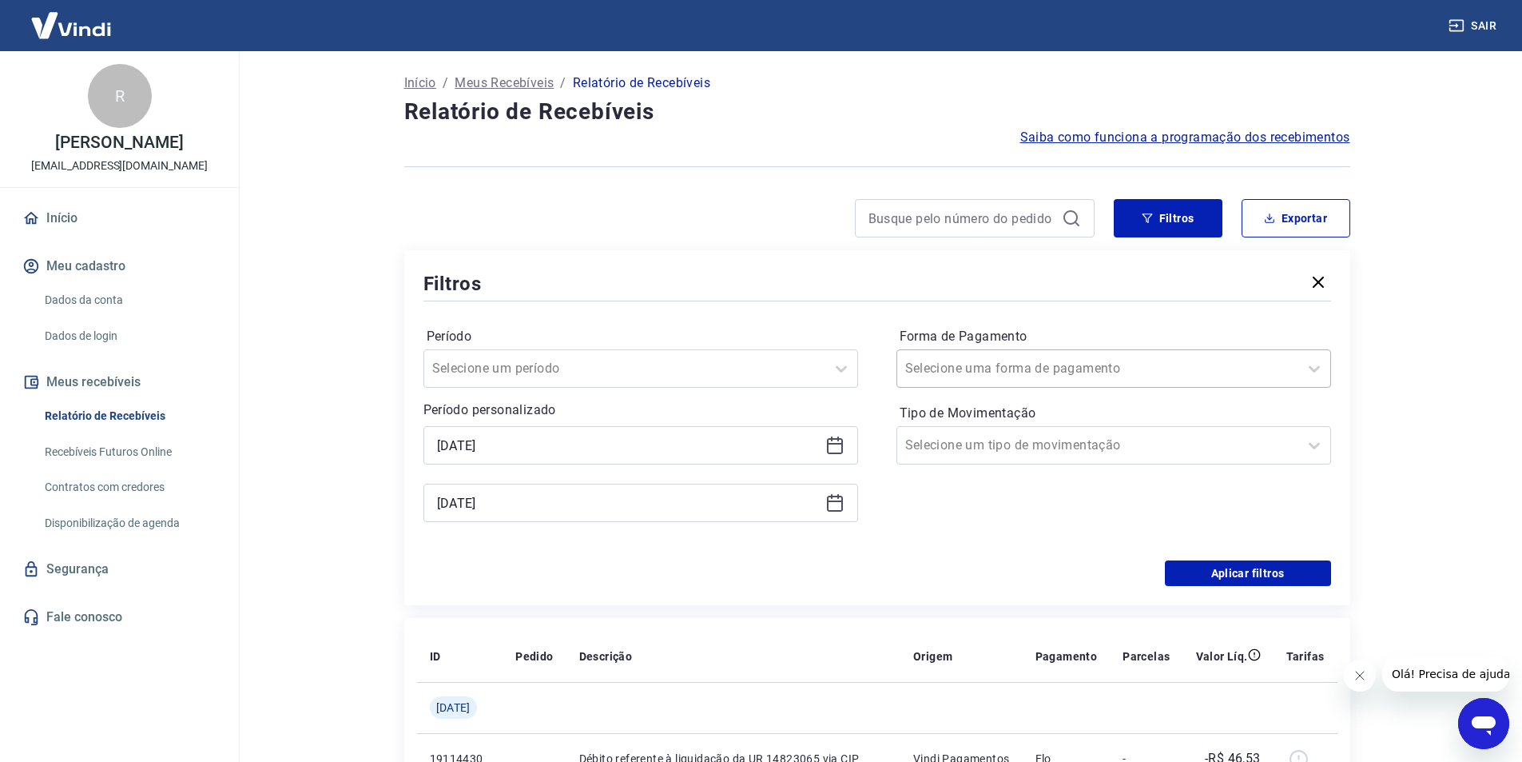
type input "21/08/2025"
click at [1166, 230] on button "Filtros" at bounding box center [1168, 218] width 109 height 38
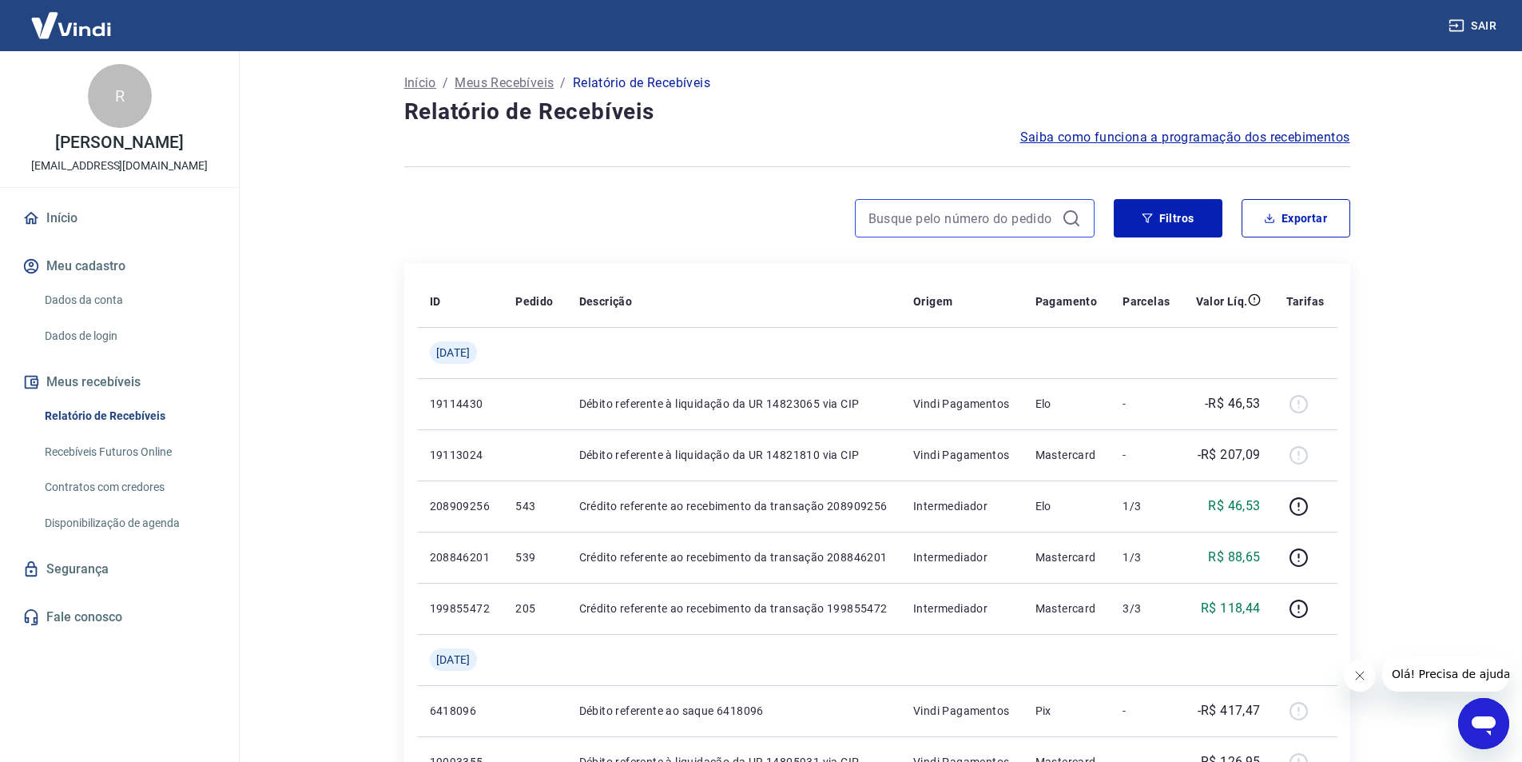
click at [923, 214] on input at bounding box center [962, 218] width 187 height 24
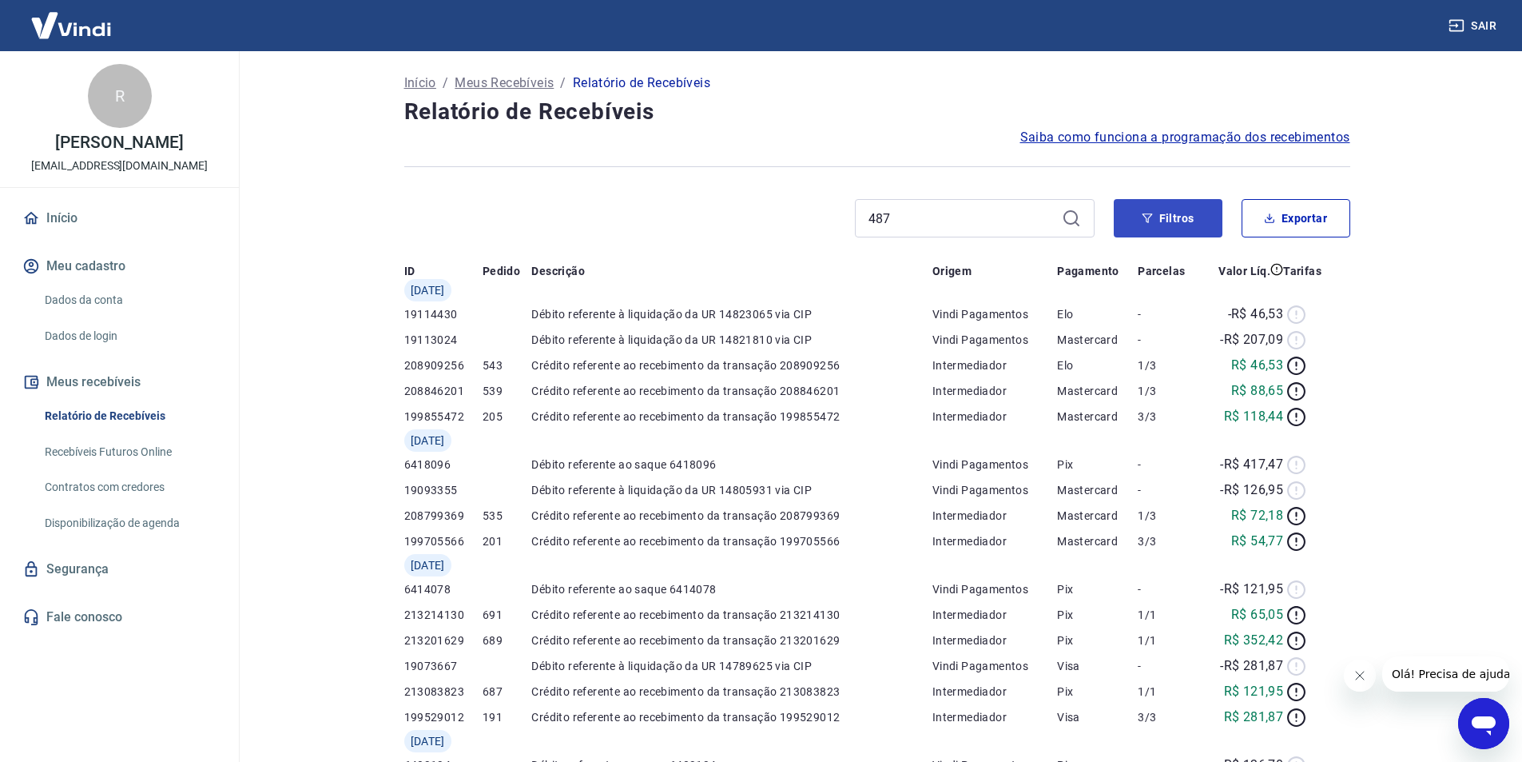
click at [1068, 217] on icon at bounding box center [1071, 218] width 19 height 19
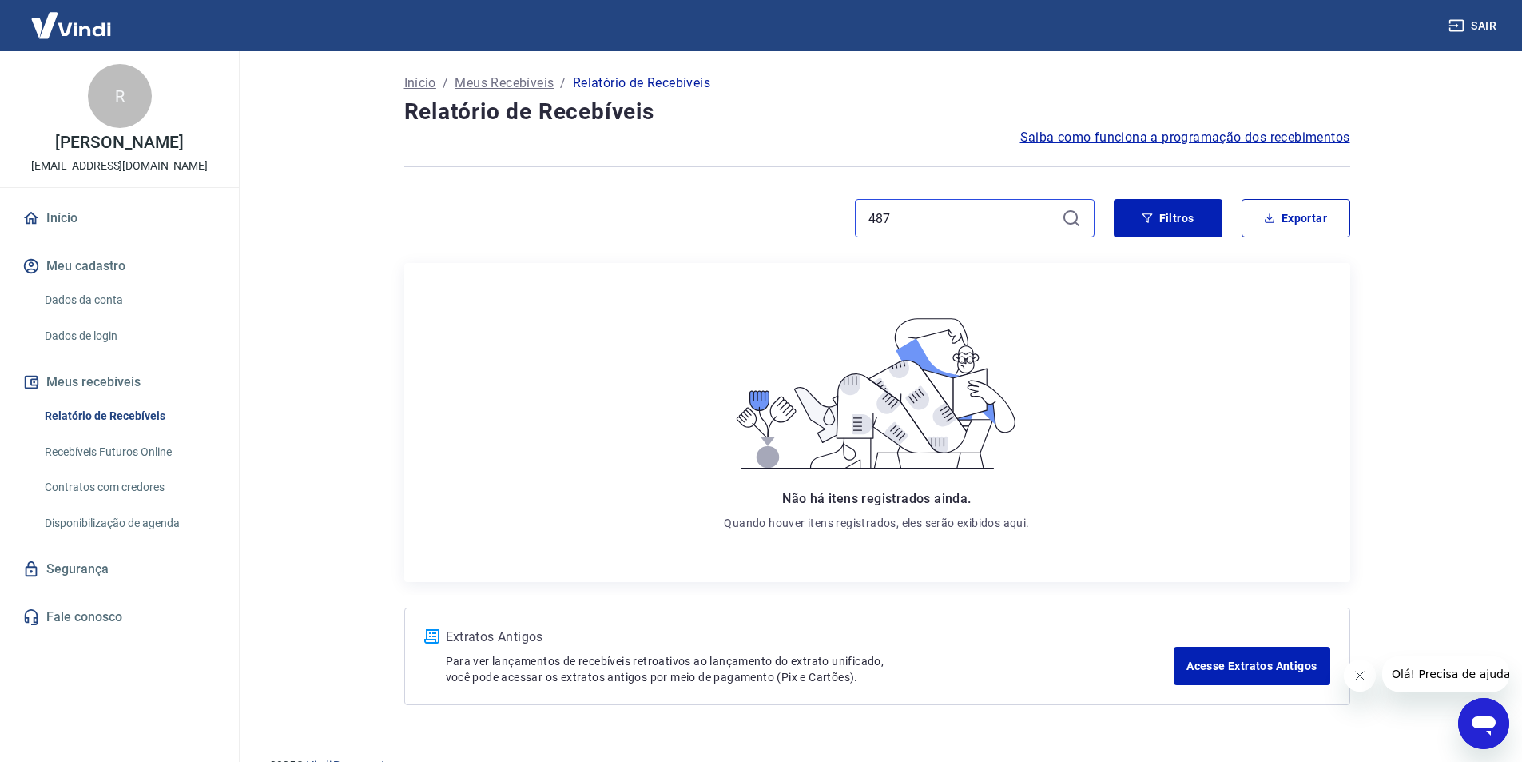
click at [942, 222] on input "487" at bounding box center [962, 218] width 187 height 24
type input "4"
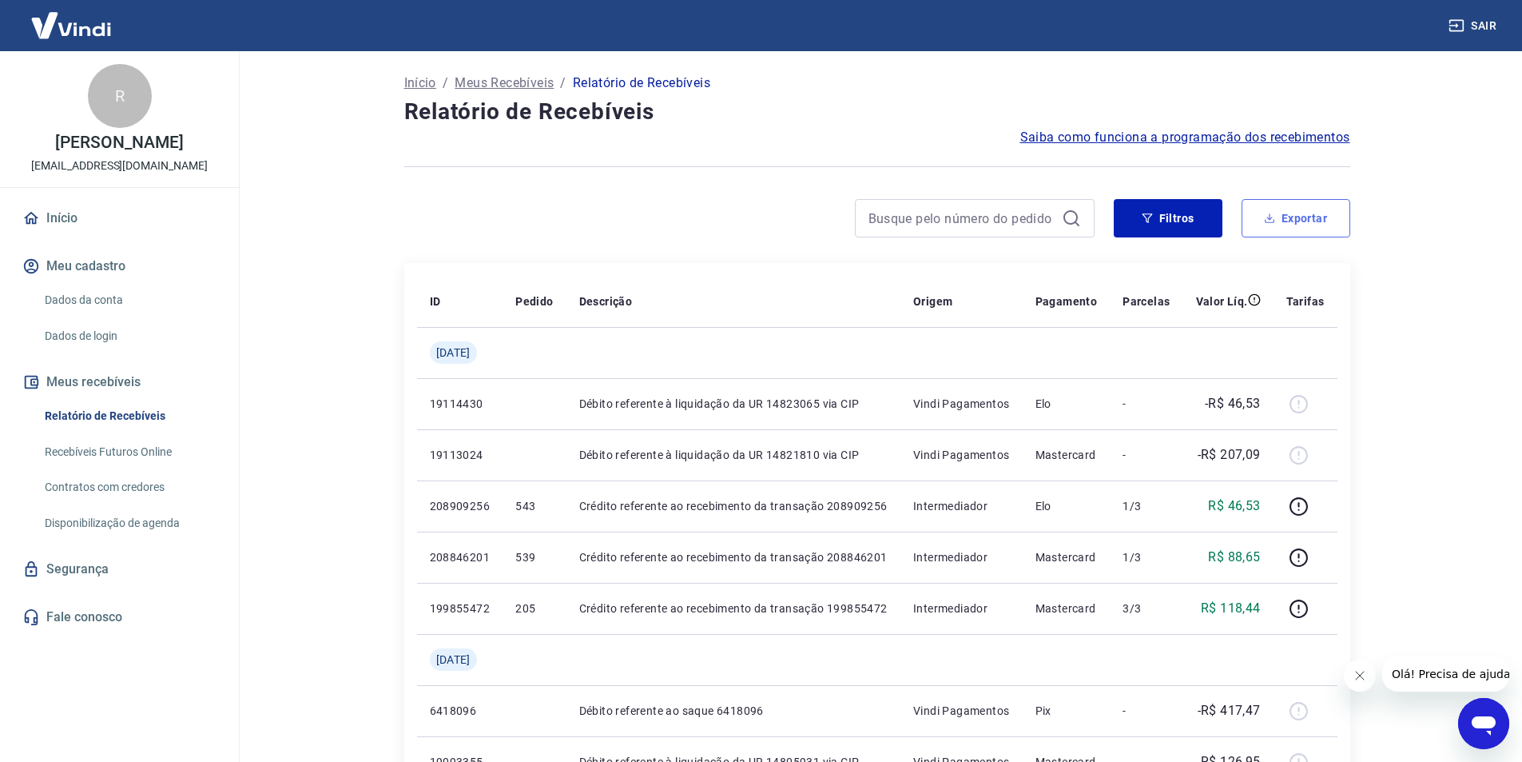
drag, startPoint x: 1304, startPoint y: 226, endPoint x: 1274, endPoint y: 253, distance: 40.2
click at [1304, 225] on button "Exportar" at bounding box center [1296, 218] width 109 height 38
type input "06/06/2025"
type input "12/06/2025"
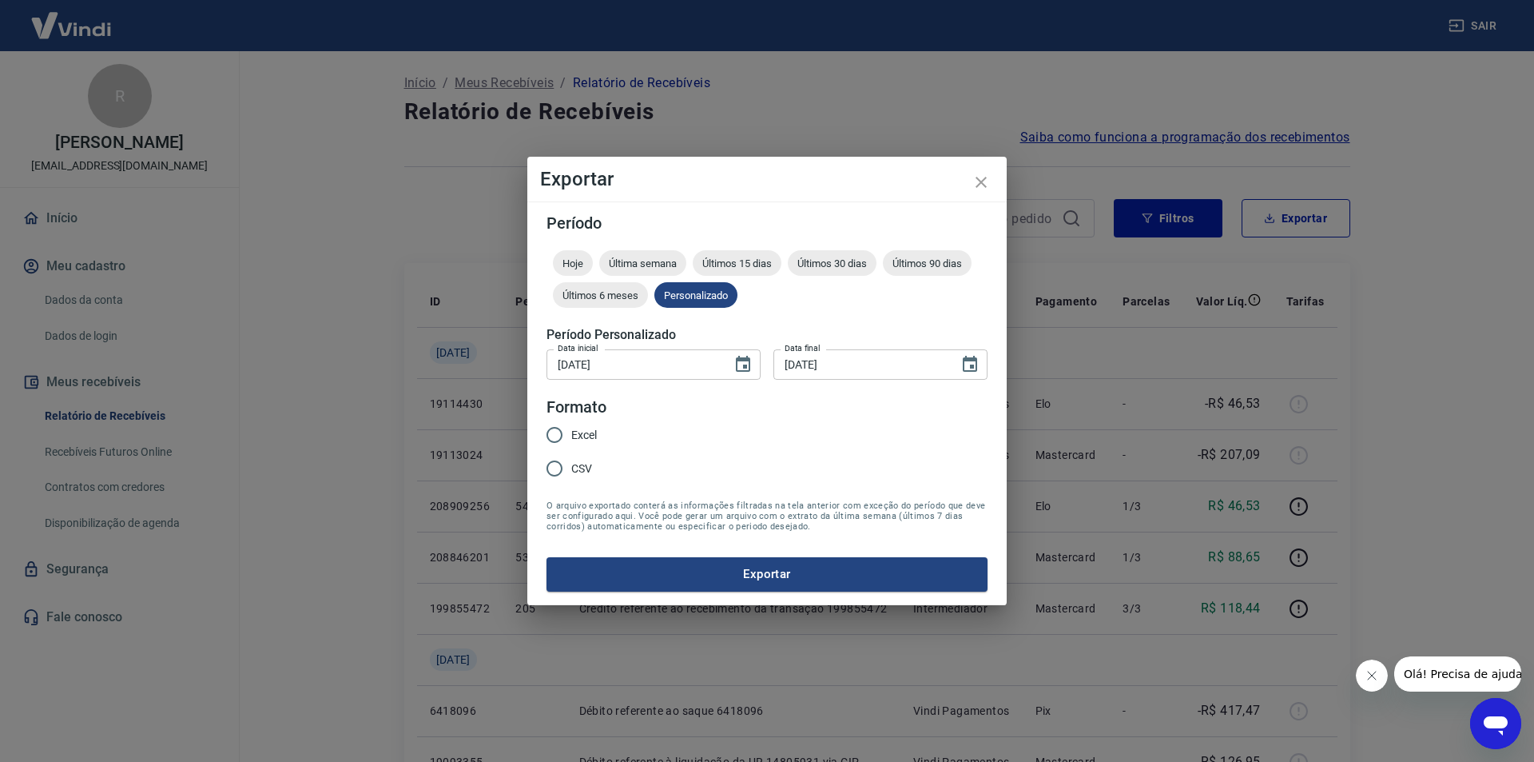
click at [559, 436] on input "Excel" at bounding box center [555, 435] width 34 height 34
radio input "true"
click at [754, 576] on button "Exportar" at bounding box center [767, 574] width 441 height 34
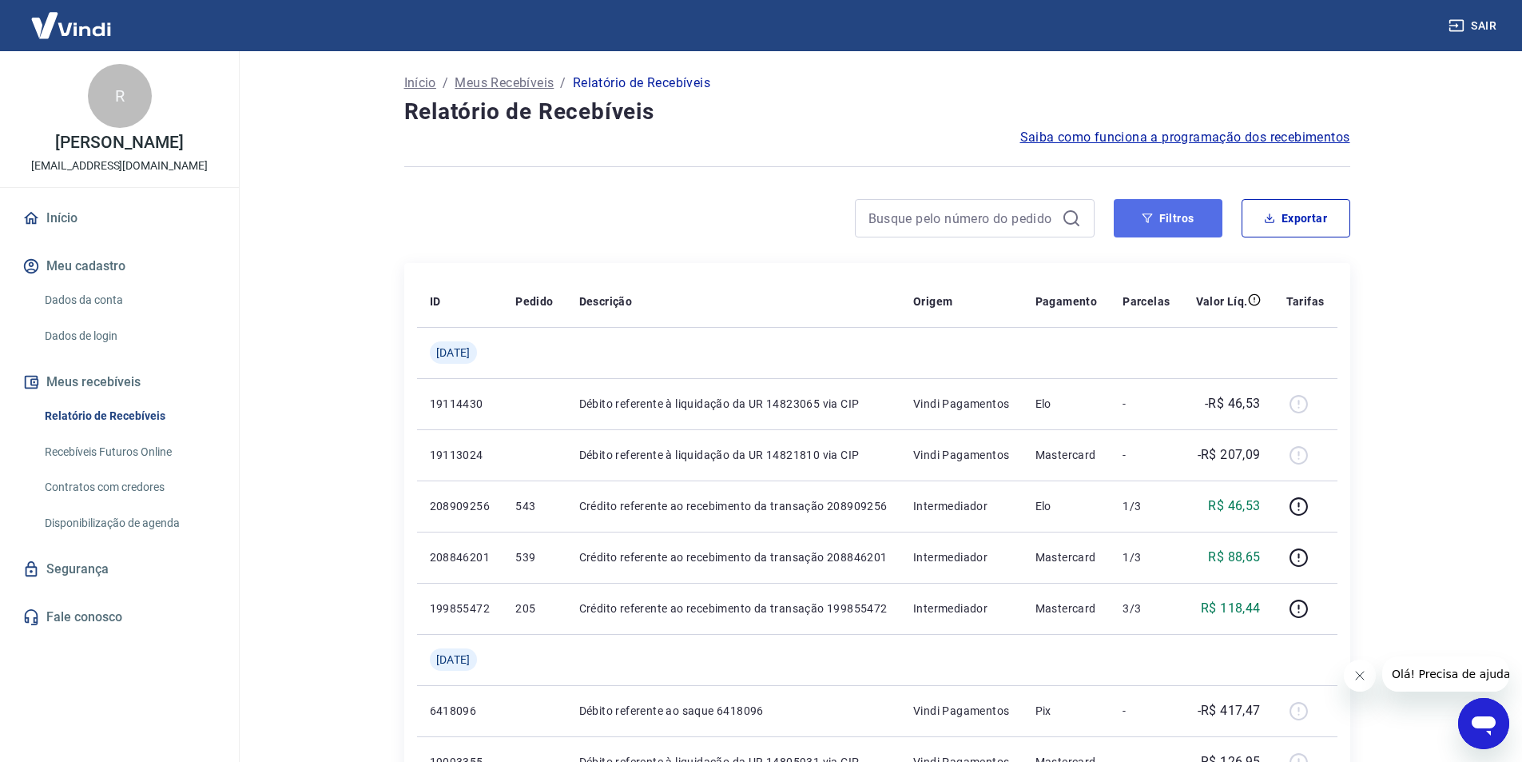
click at [1149, 216] on icon "button" at bounding box center [1147, 218] width 11 height 11
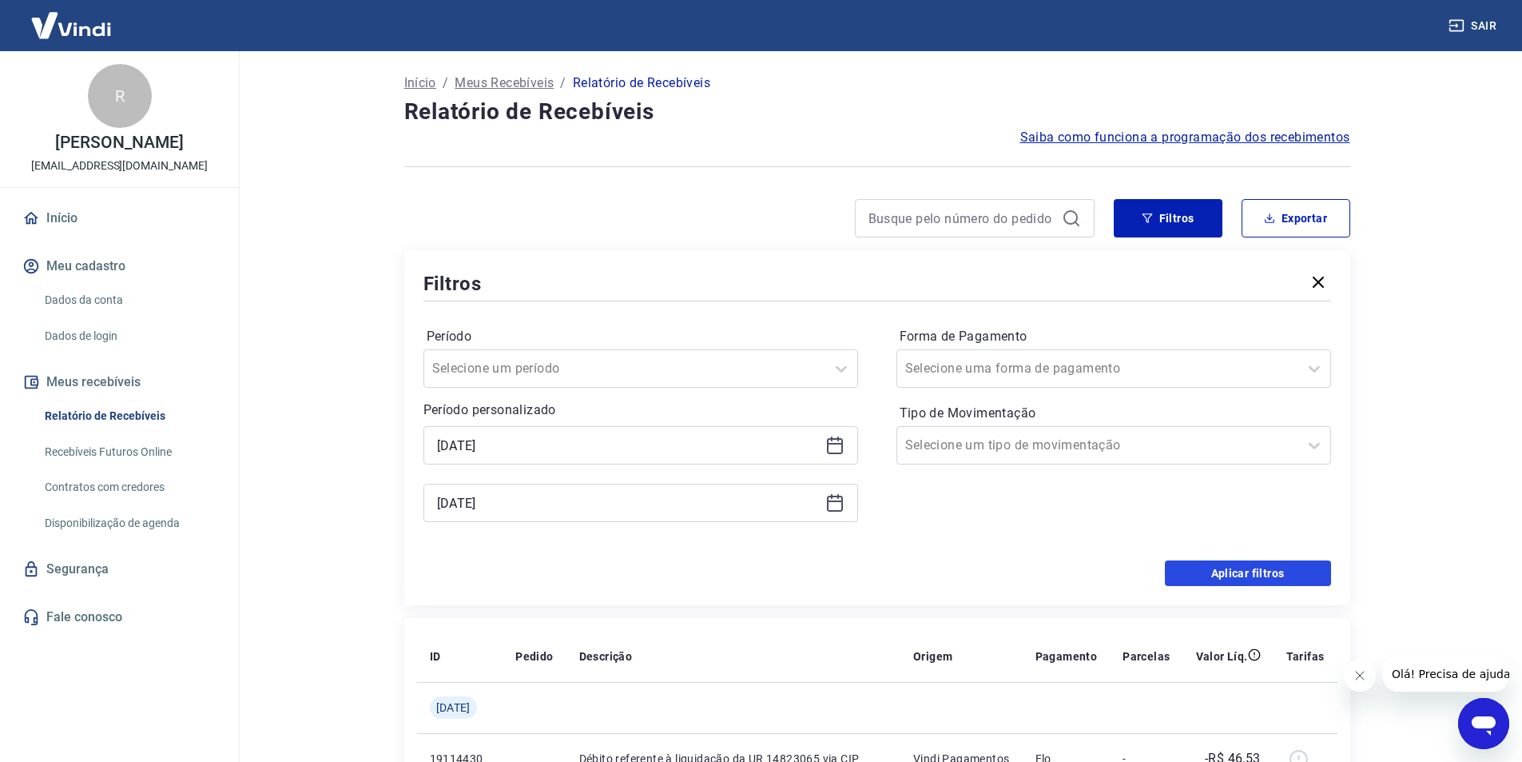
click at [1215, 581] on button "Aplicar filtros" at bounding box center [1248, 573] width 166 height 26
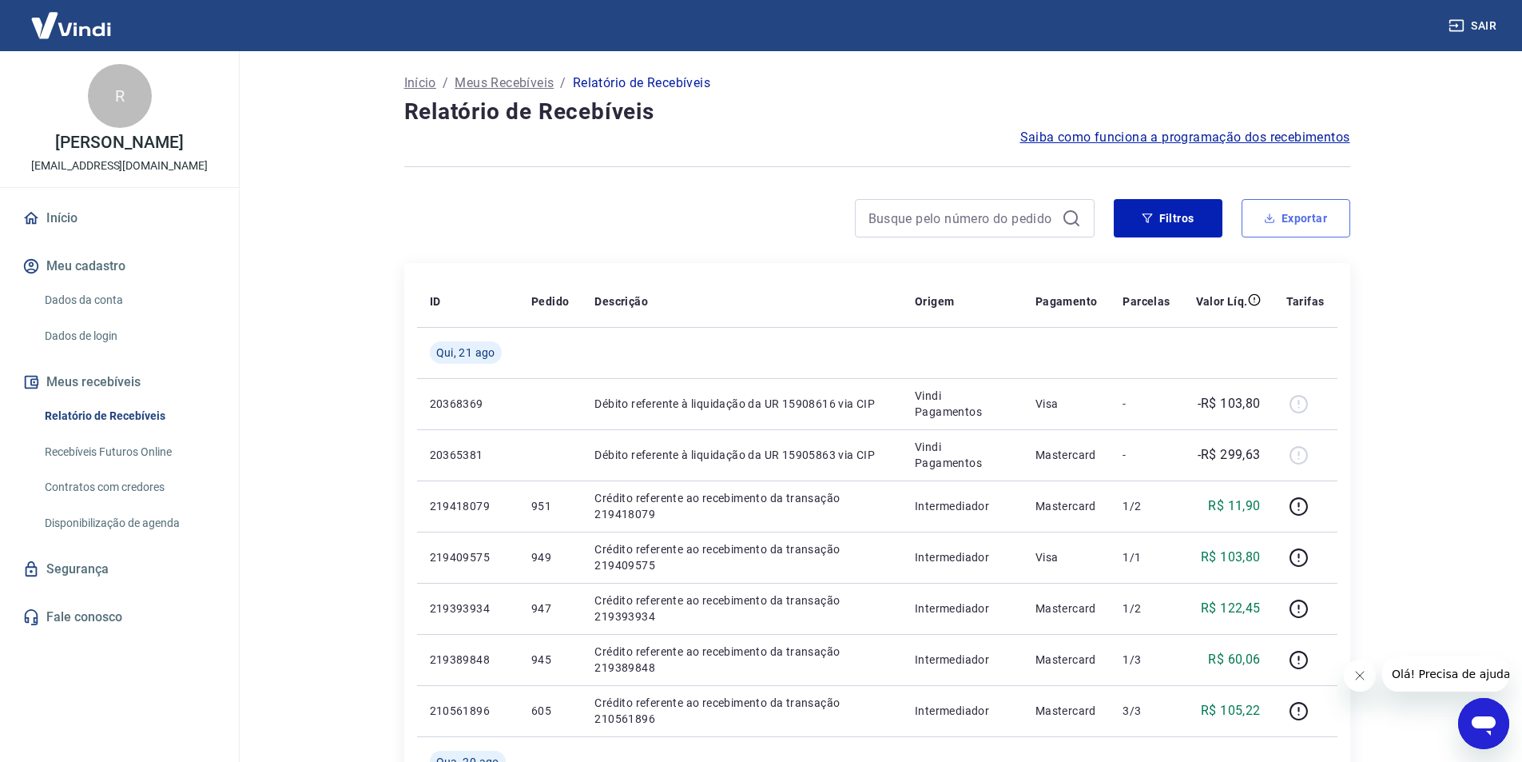
click at [1298, 226] on button "Exportar" at bounding box center [1296, 218] width 109 height 38
type input "01/06/2025"
type input "21/08/2025"
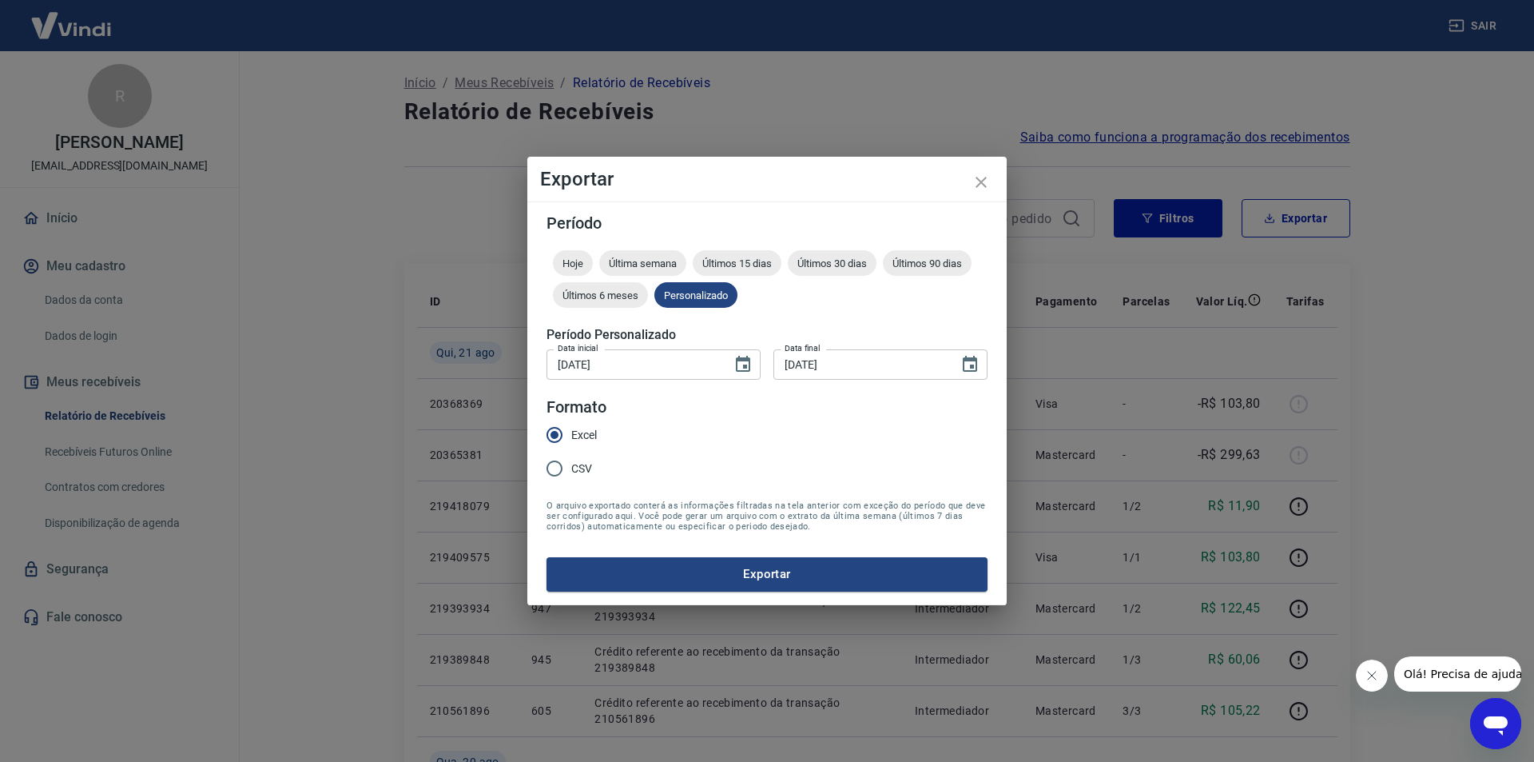
click at [681, 571] on button "Exportar" at bounding box center [767, 574] width 441 height 34
